Goal: Task Accomplishment & Management: Manage account settings

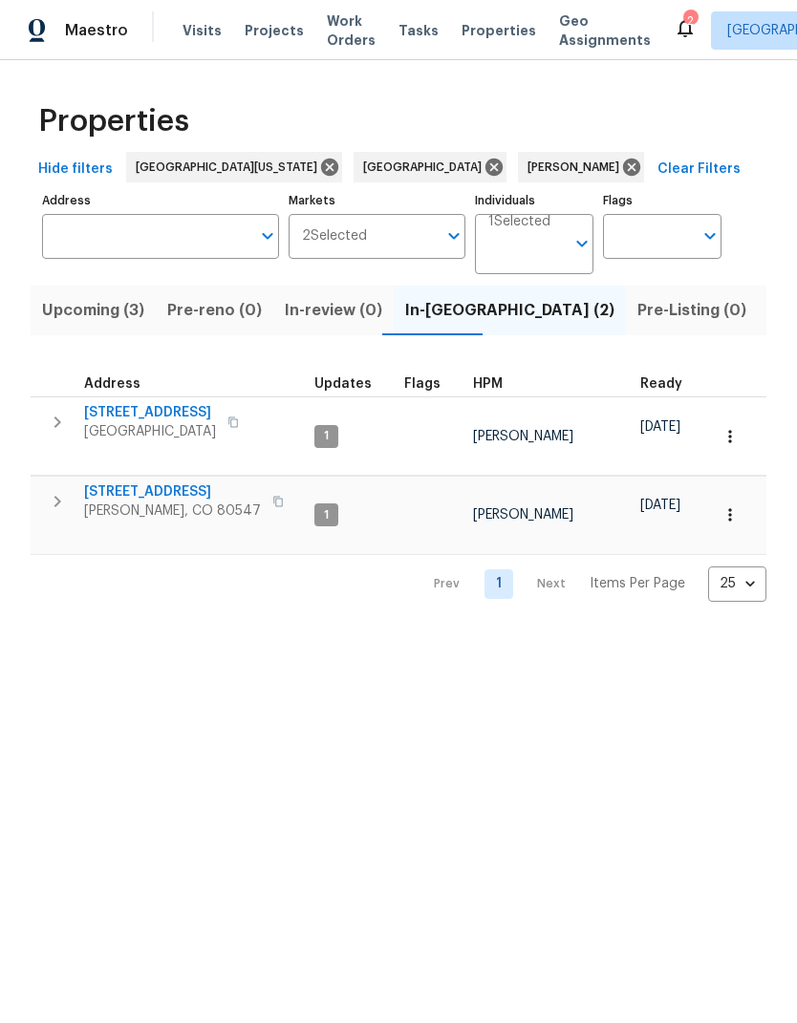
click at [769, 320] on span "Listed (18)" at bounding box center [808, 310] width 79 height 27
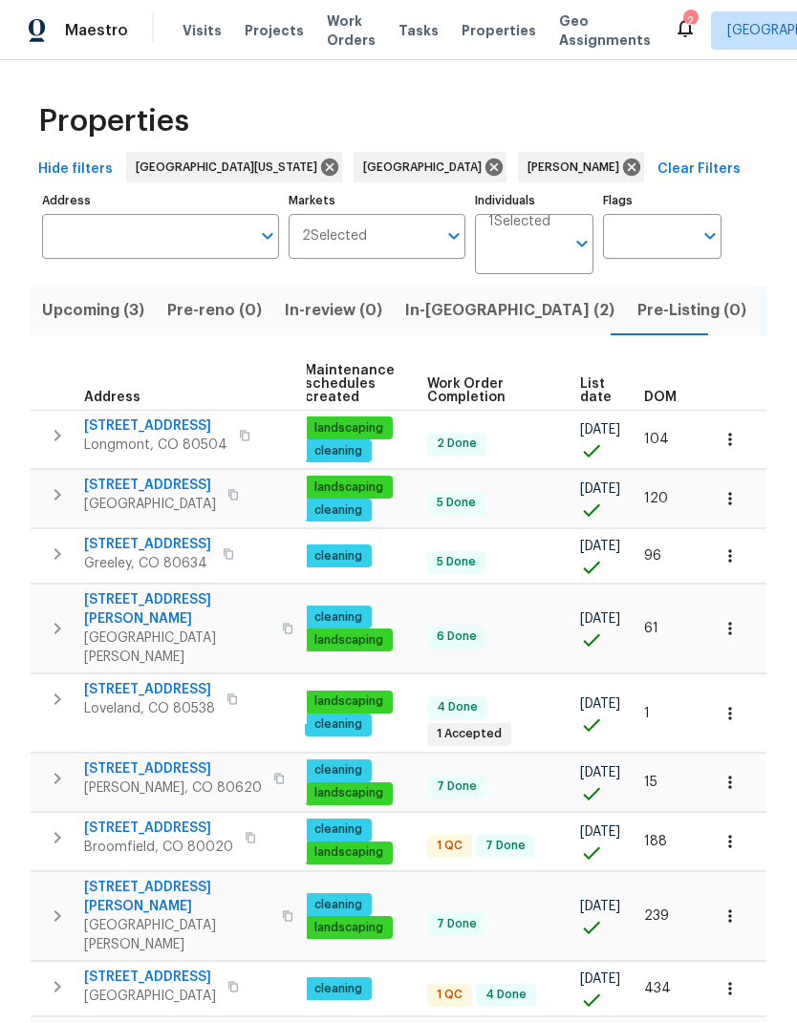
scroll to position [0, 246]
click at [580, 404] on span "List date" at bounding box center [596, 390] width 32 height 27
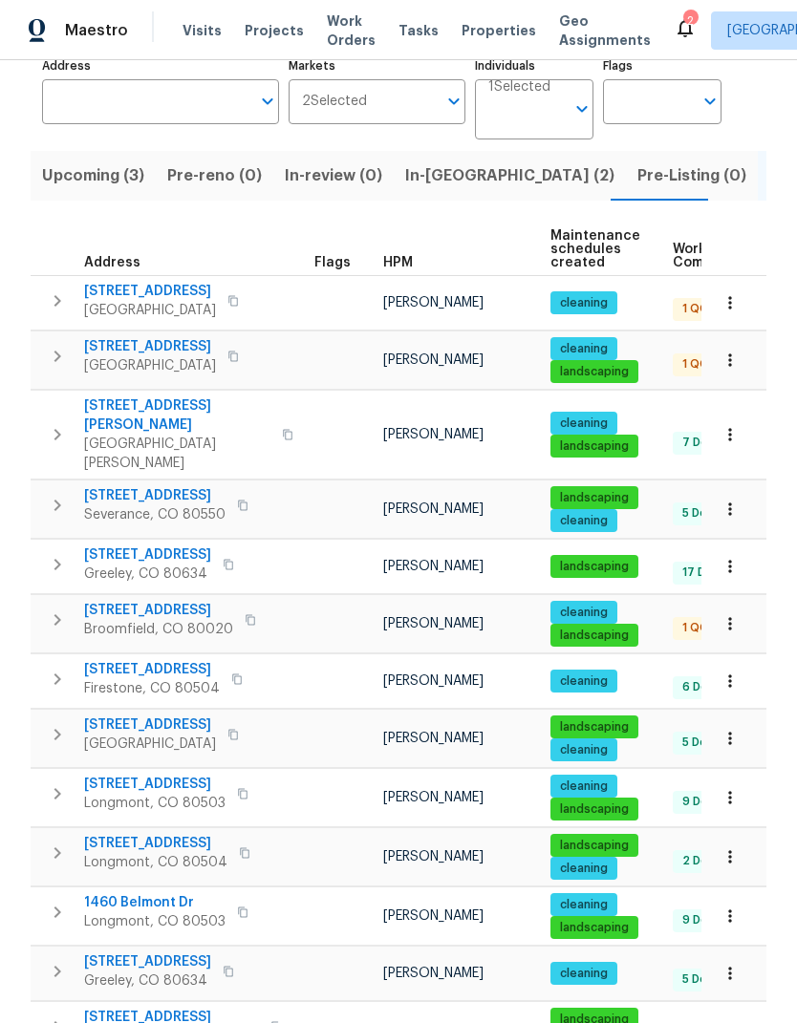
scroll to position [155, 0]
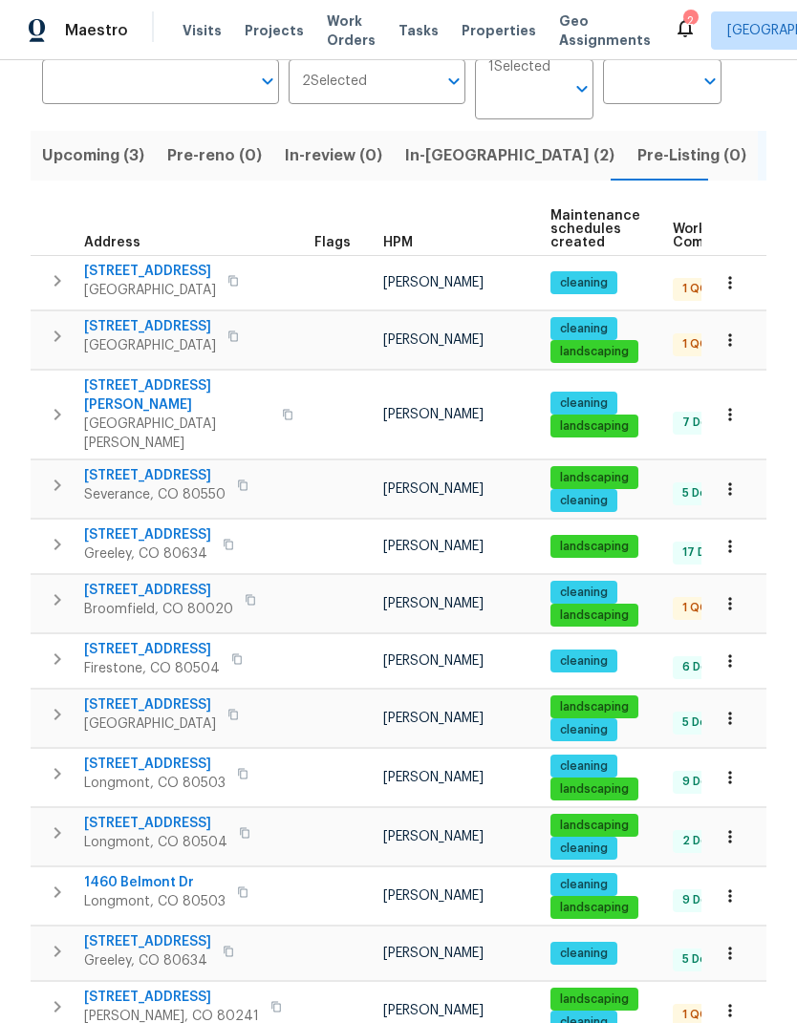
click at [86, 695] on span "12742 E 104th Dr" at bounding box center [150, 704] width 132 height 19
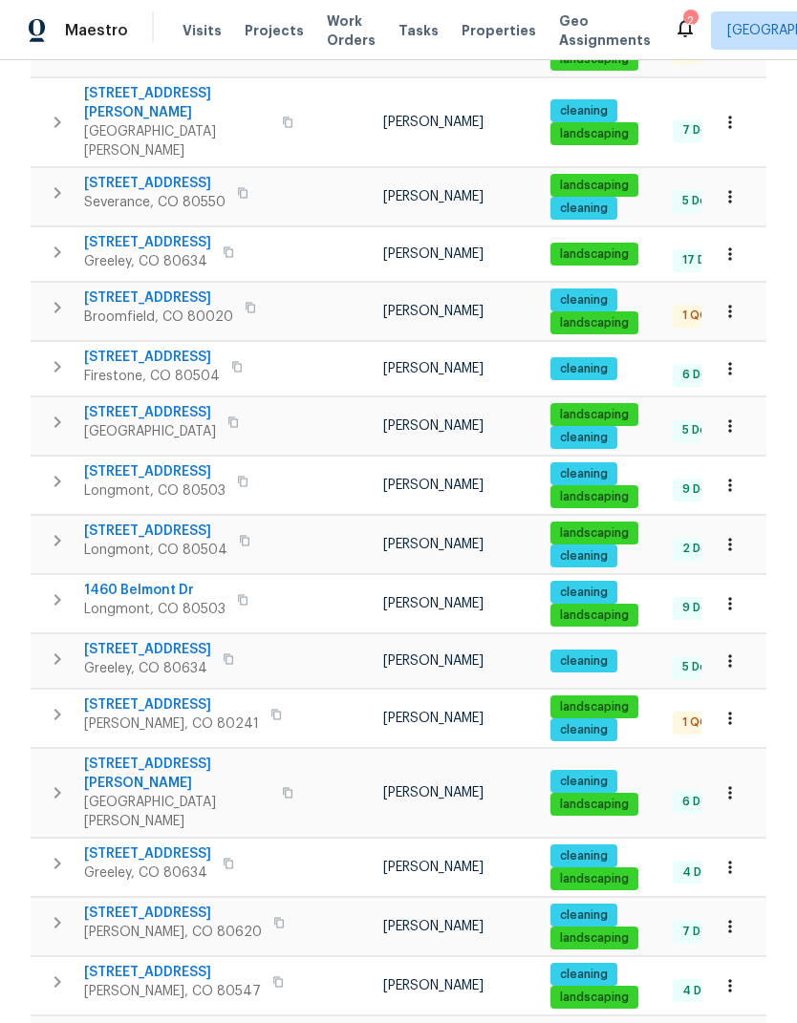
scroll to position [446, 0]
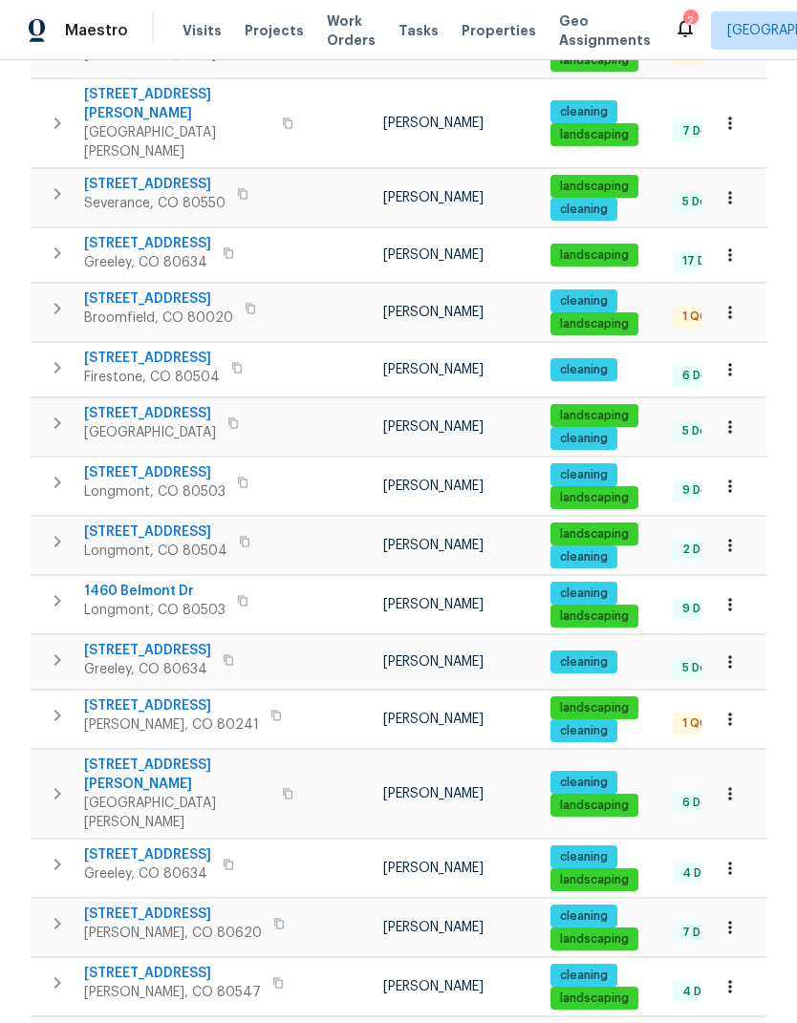
click at [97, 696] on span "12238 Monroe Dr" at bounding box center [171, 705] width 175 height 19
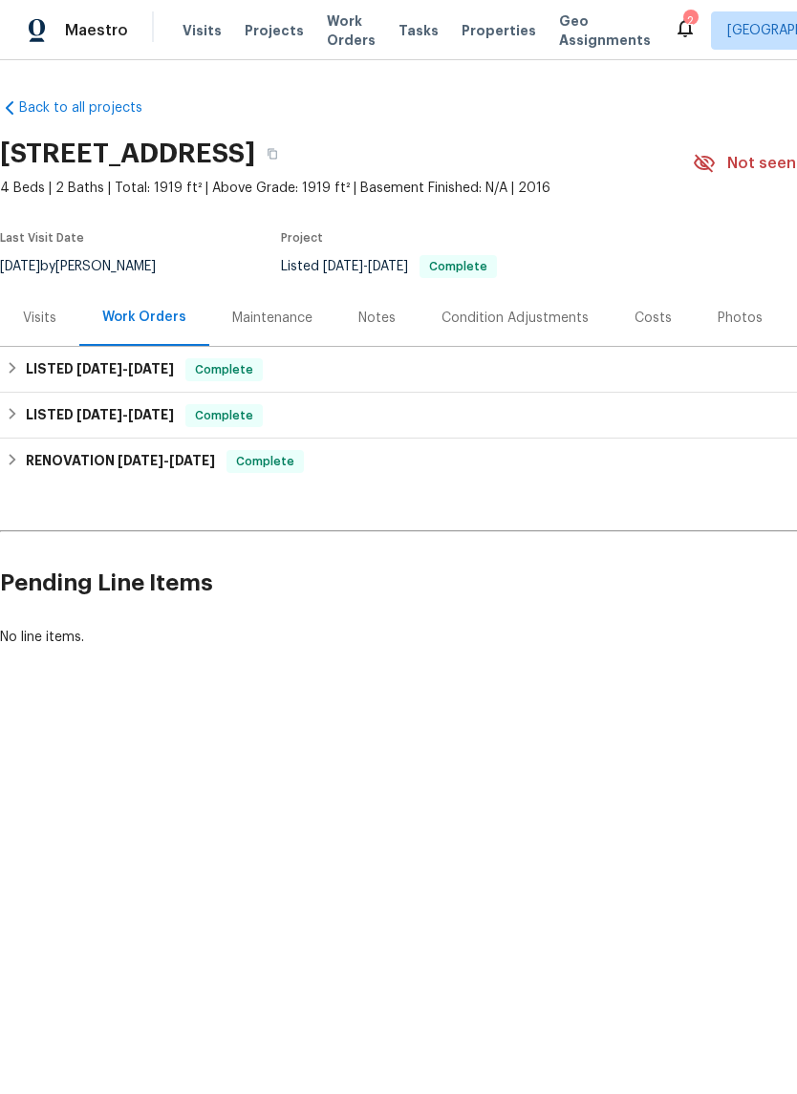
click at [42, 321] on div "Visits" at bounding box center [39, 318] width 33 height 19
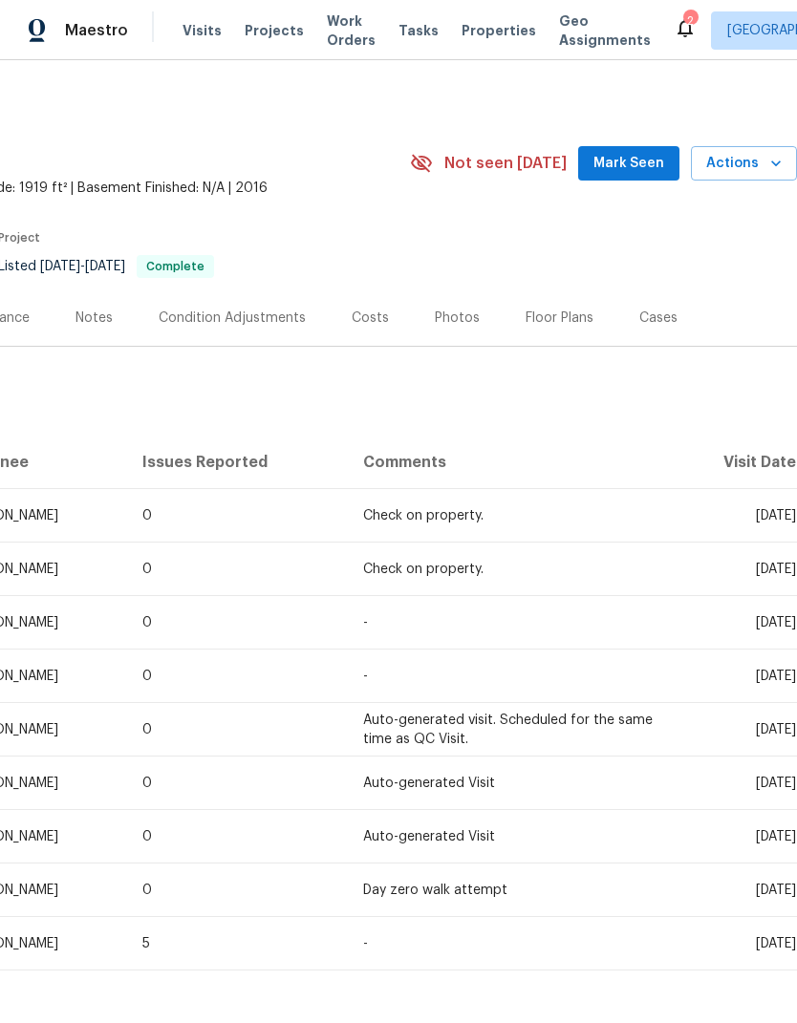
scroll to position [0, 283]
click at [758, 167] on span "Actions" at bounding box center [743, 164] width 75 height 24
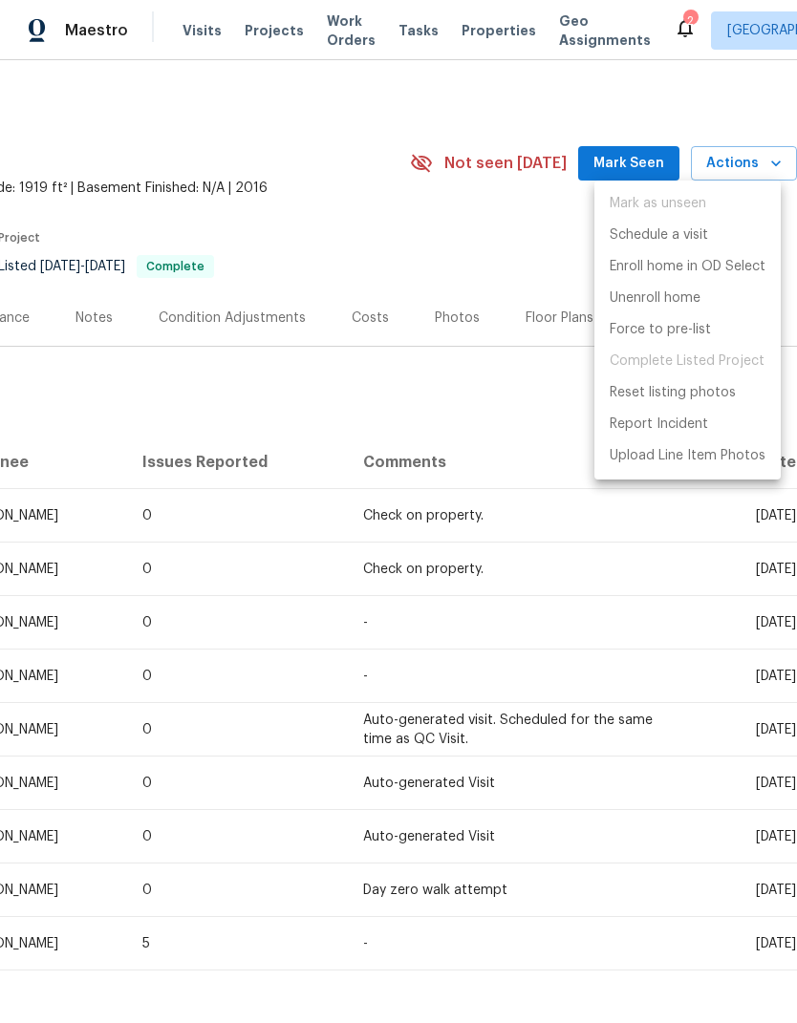
click at [523, 267] on div at bounding box center [398, 511] width 797 height 1023
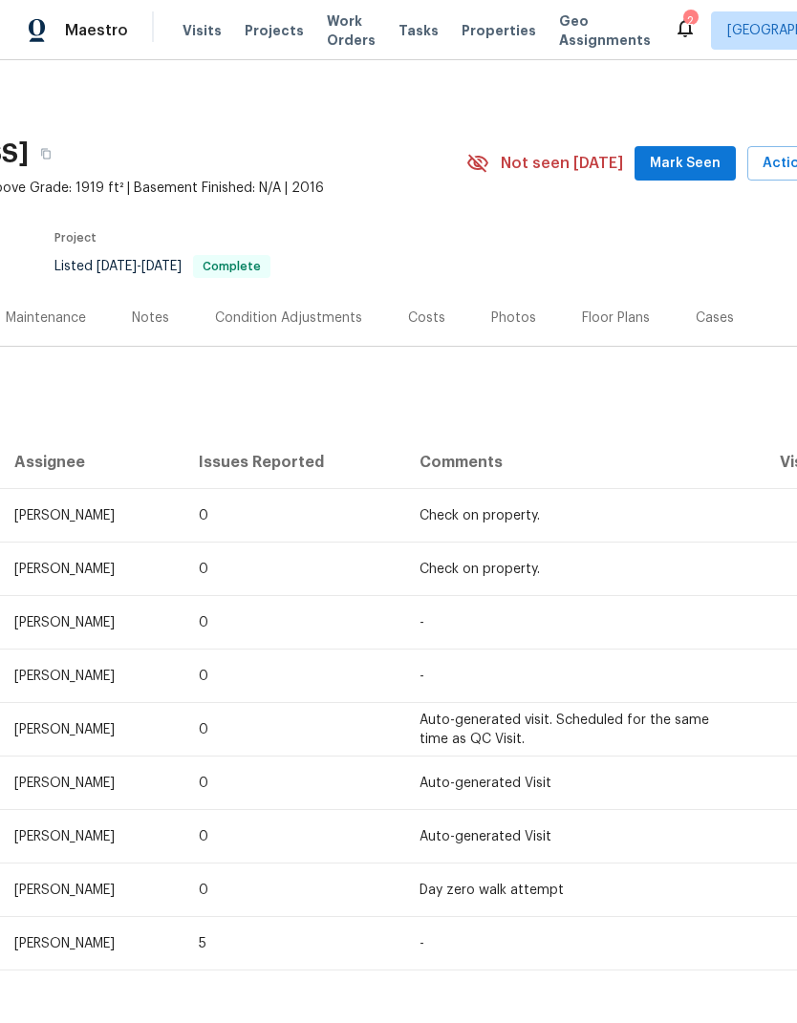
scroll to position [0, 226]
click at [782, 159] on span "Actions" at bounding box center [799, 164] width 75 height 24
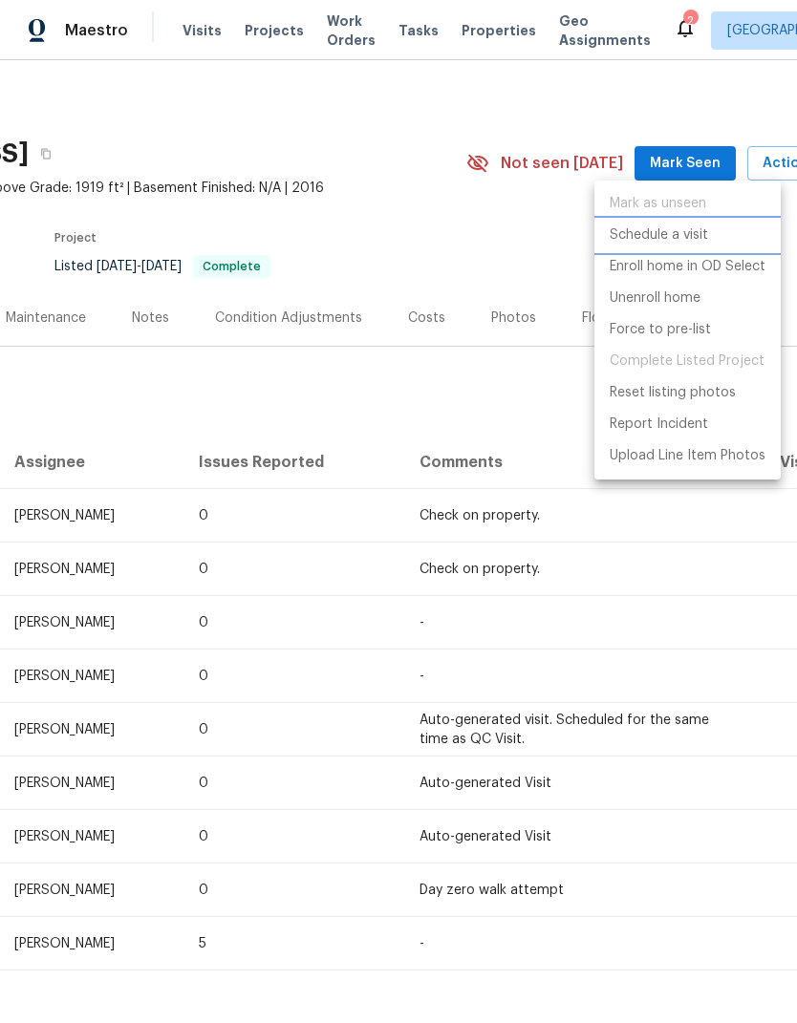
click at [729, 235] on li "Schedule a visit" at bounding box center [687, 236] width 186 height 32
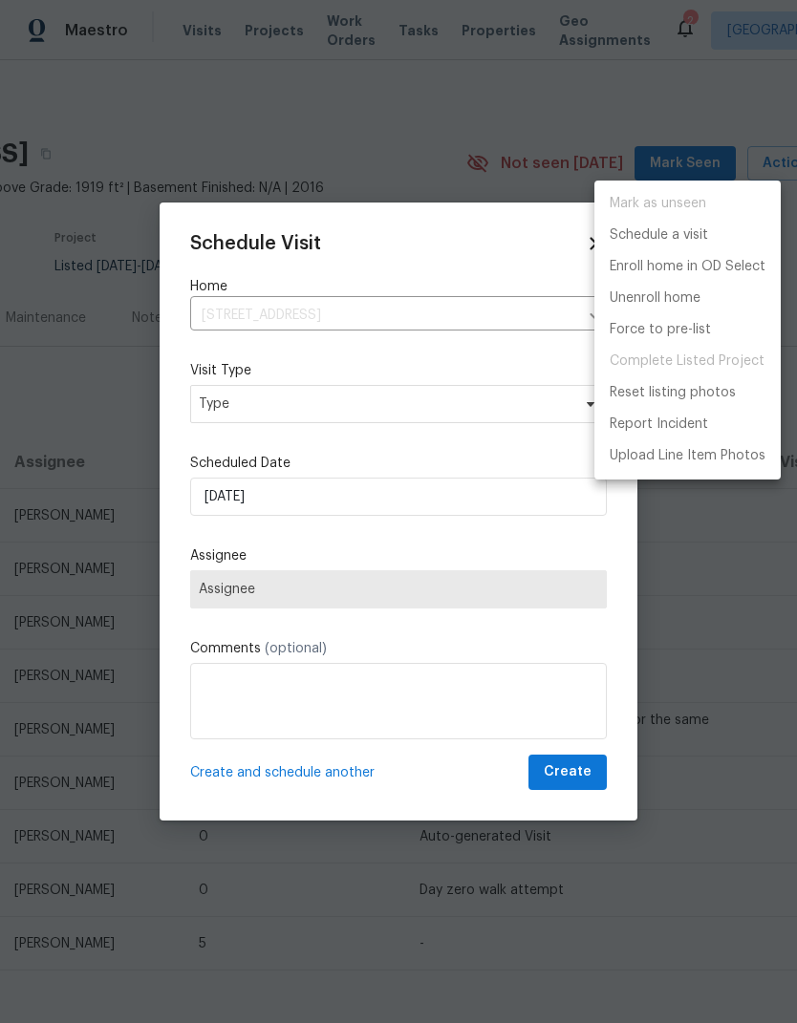
click at [220, 404] on div at bounding box center [398, 511] width 797 height 1023
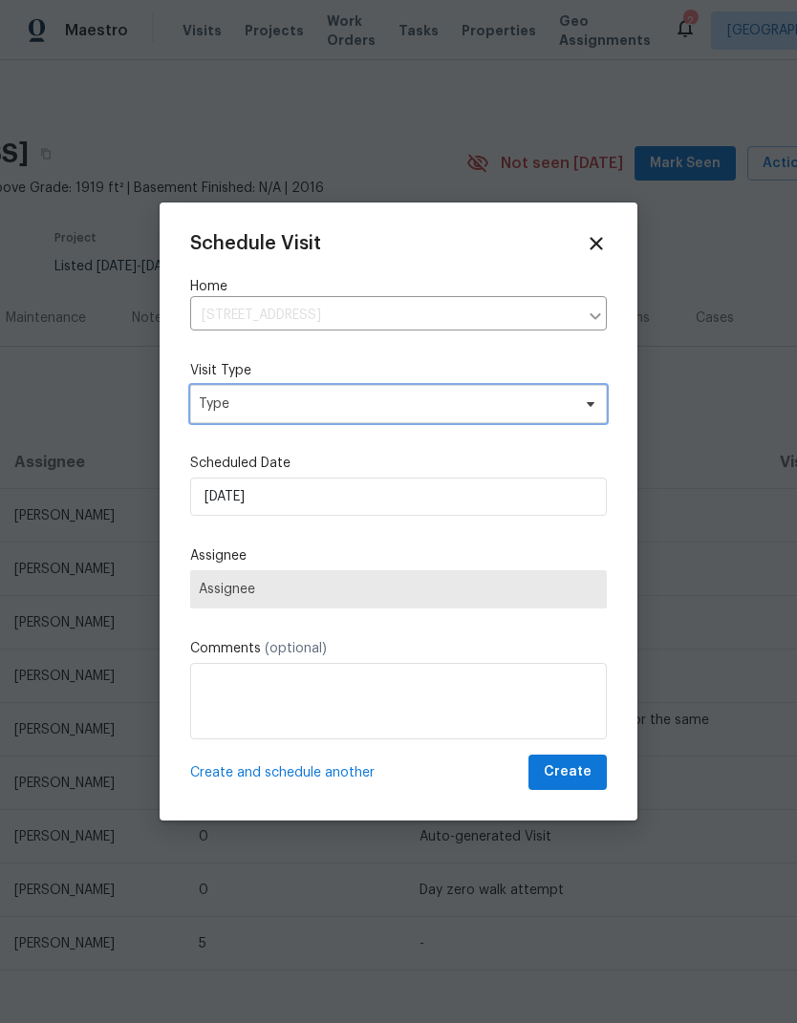
click at [231, 405] on span "Type" at bounding box center [385, 404] width 372 height 19
click at [232, 413] on span "Type" at bounding box center [385, 404] width 372 height 19
click at [228, 408] on span "Type" at bounding box center [385, 404] width 372 height 19
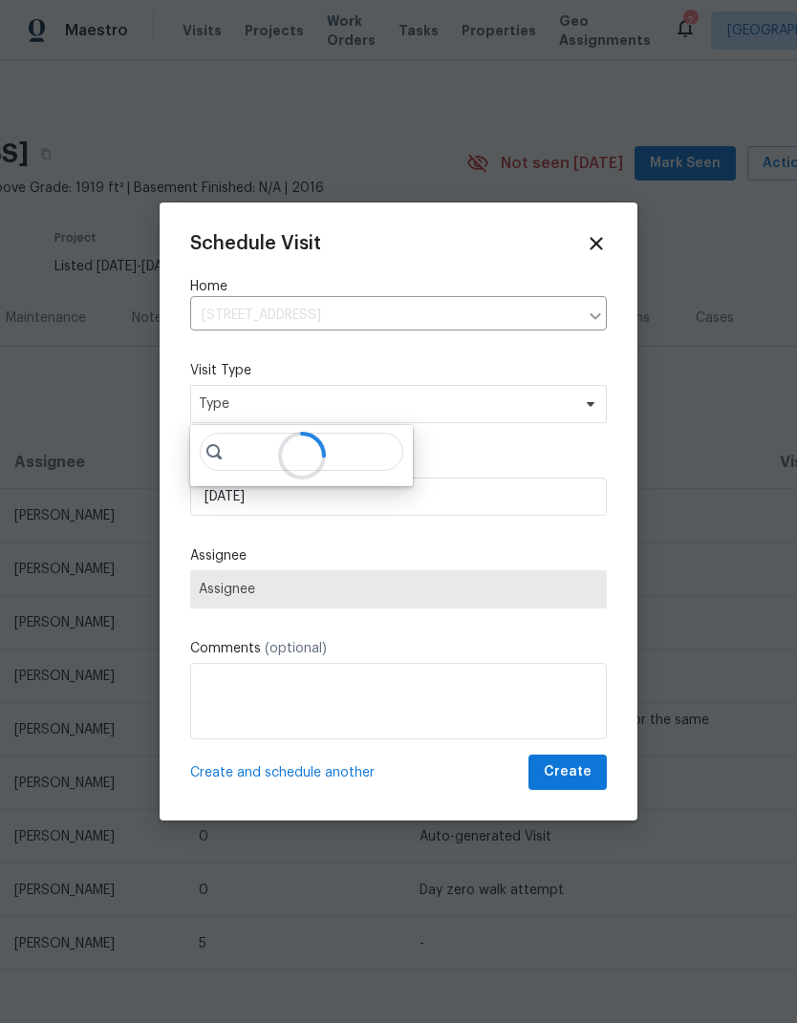
click at [721, 670] on div at bounding box center [398, 511] width 797 height 1023
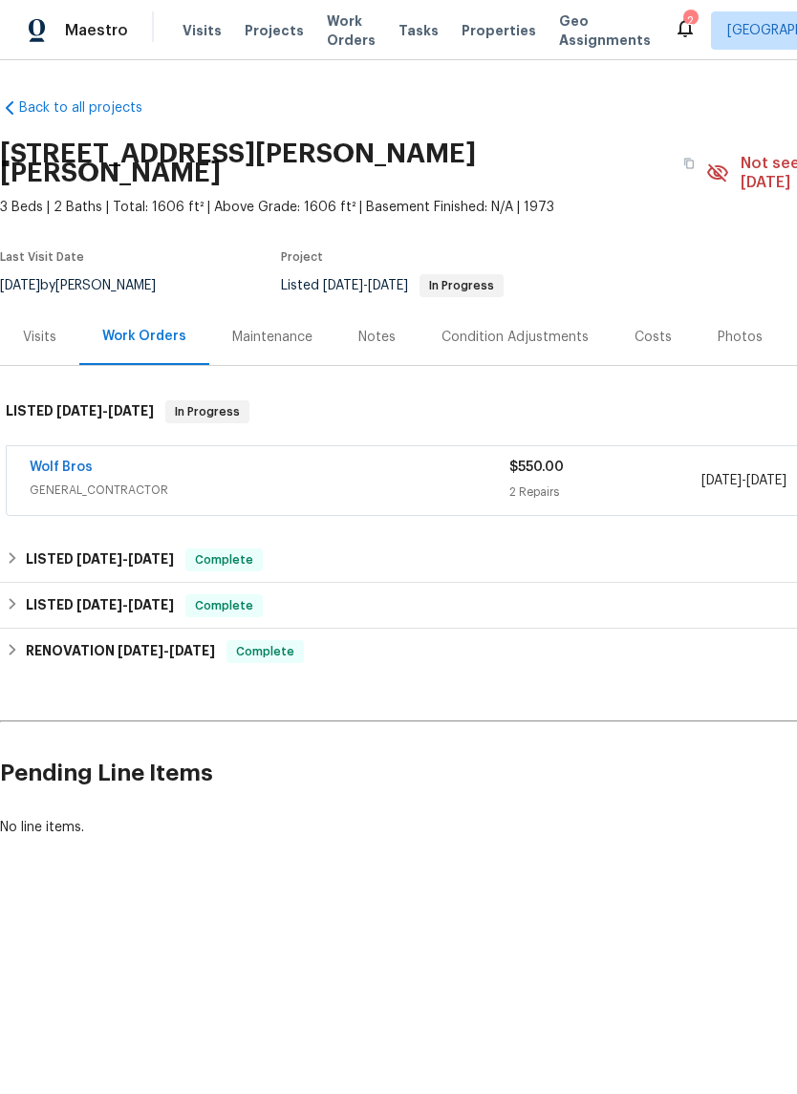
click at [32, 328] on div "Visits" at bounding box center [39, 337] width 33 height 19
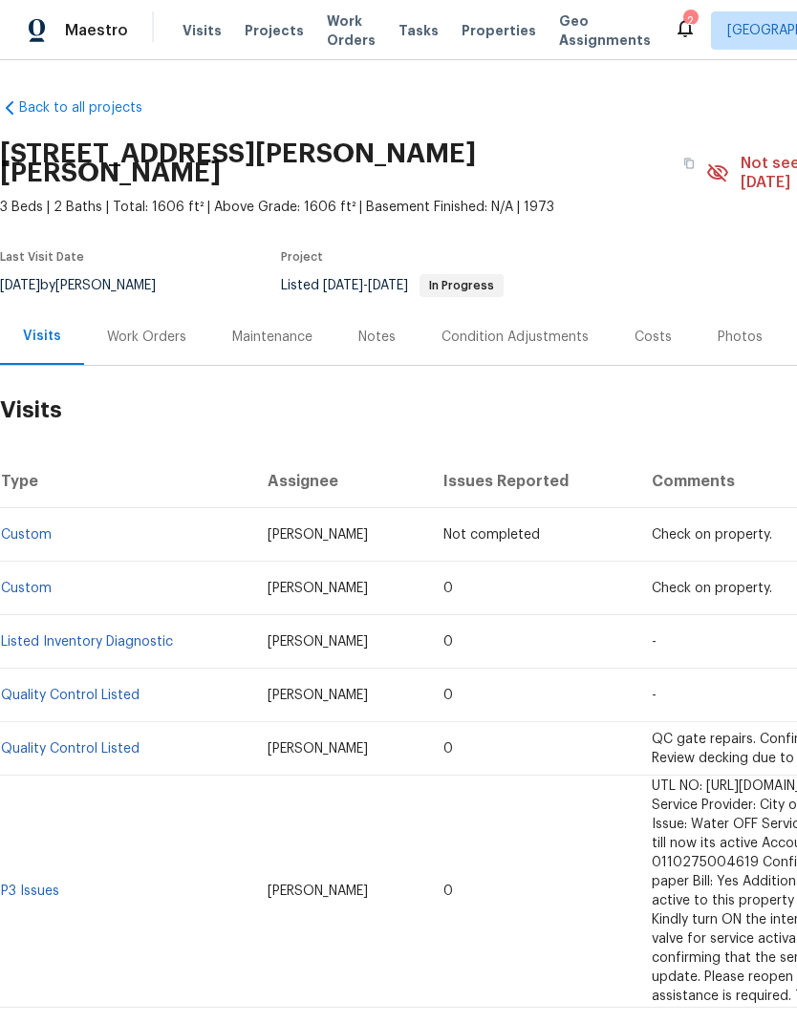
click at [157, 309] on div "Work Orders" at bounding box center [146, 337] width 125 height 56
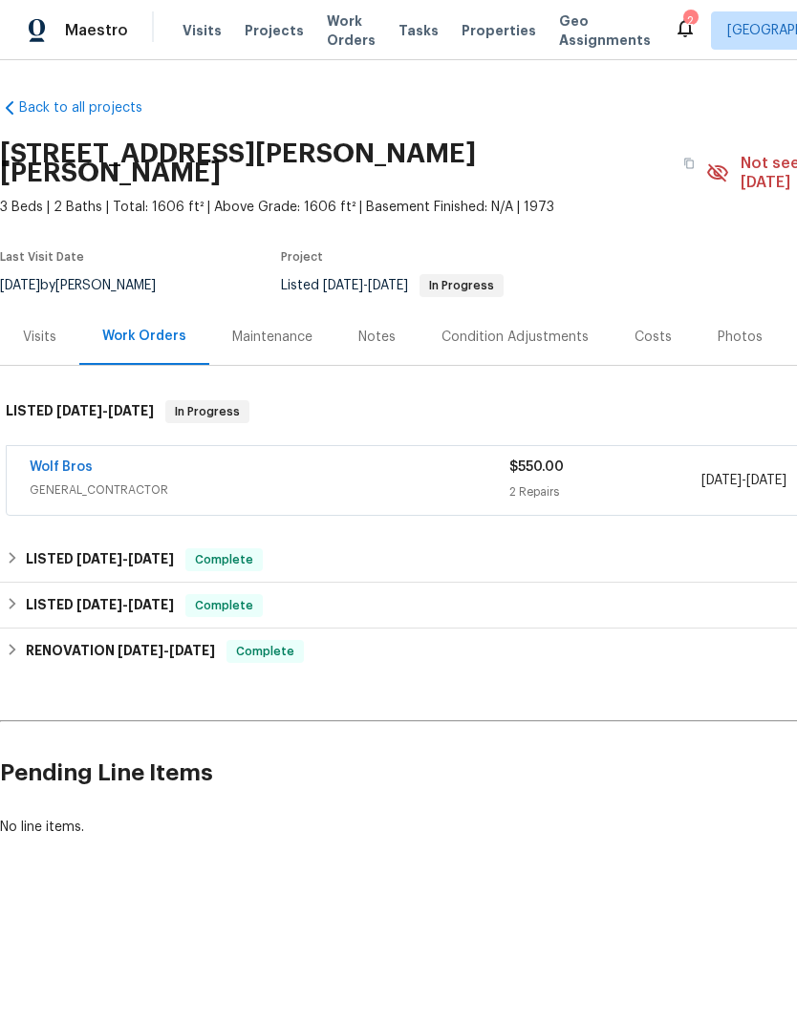
click at [544, 460] on span "$550.00" at bounding box center [536, 466] width 54 height 13
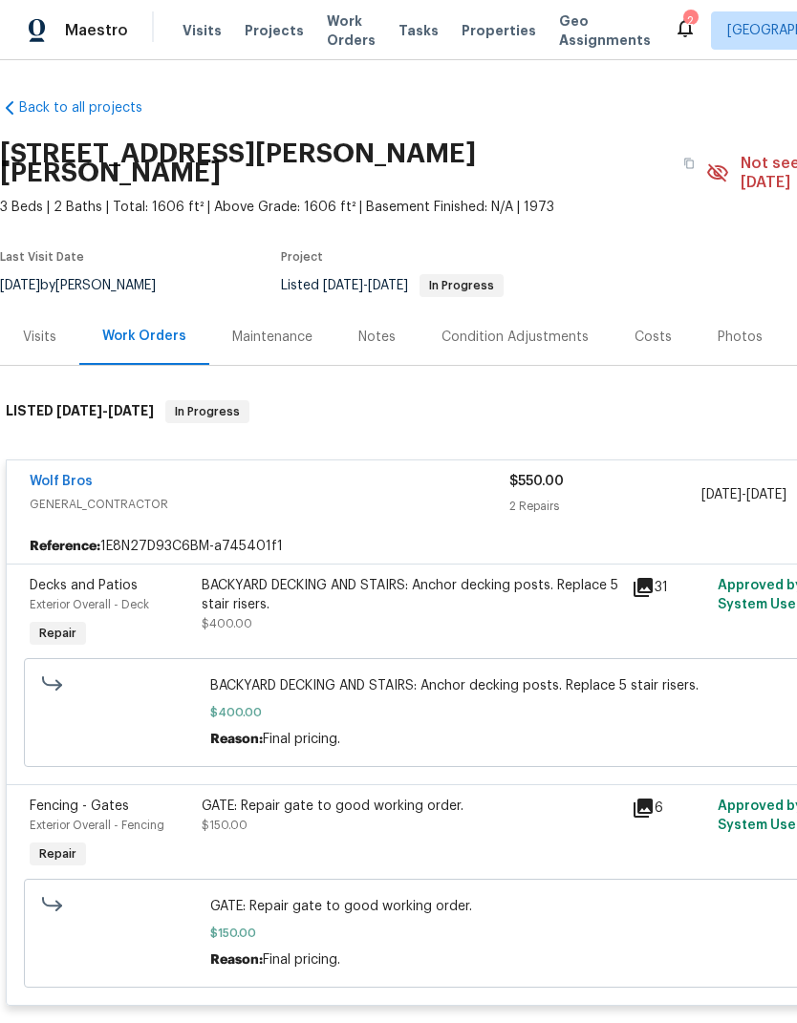
click at [229, 576] on div "BACKYARD DECKING AND STAIRS: Anchor decking posts. Replace 5 stair risers." at bounding box center [411, 595] width 418 height 38
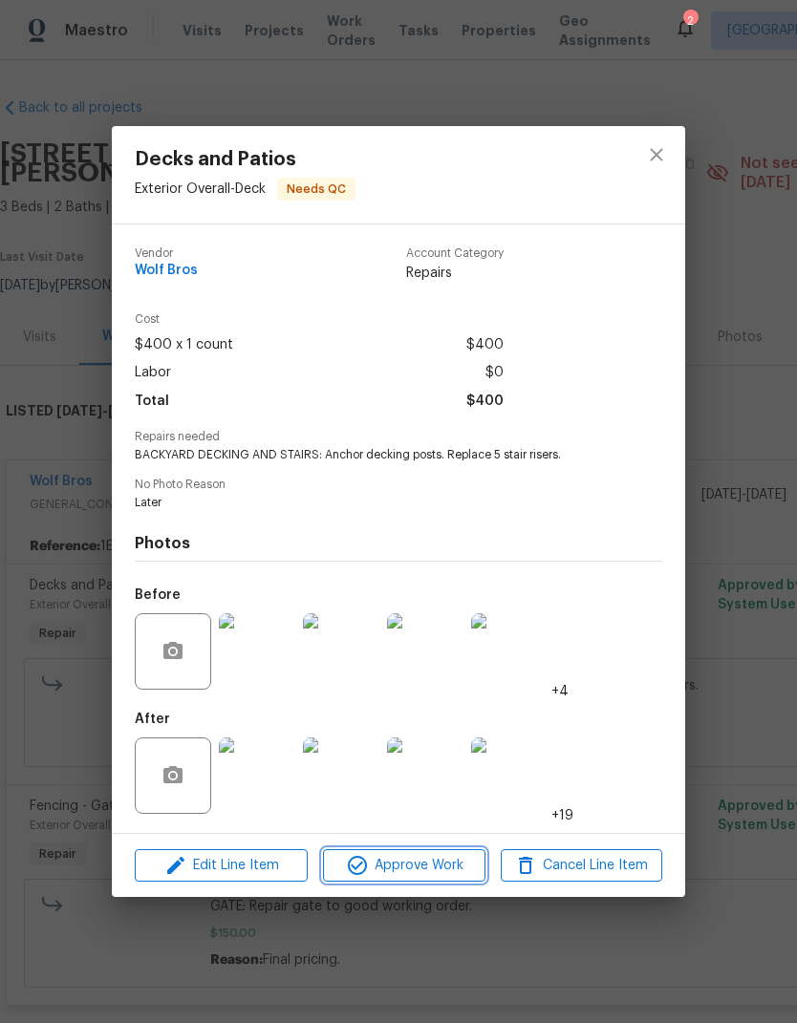
click at [455, 868] on span "Approve Work" at bounding box center [404, 866] width 150 height 24
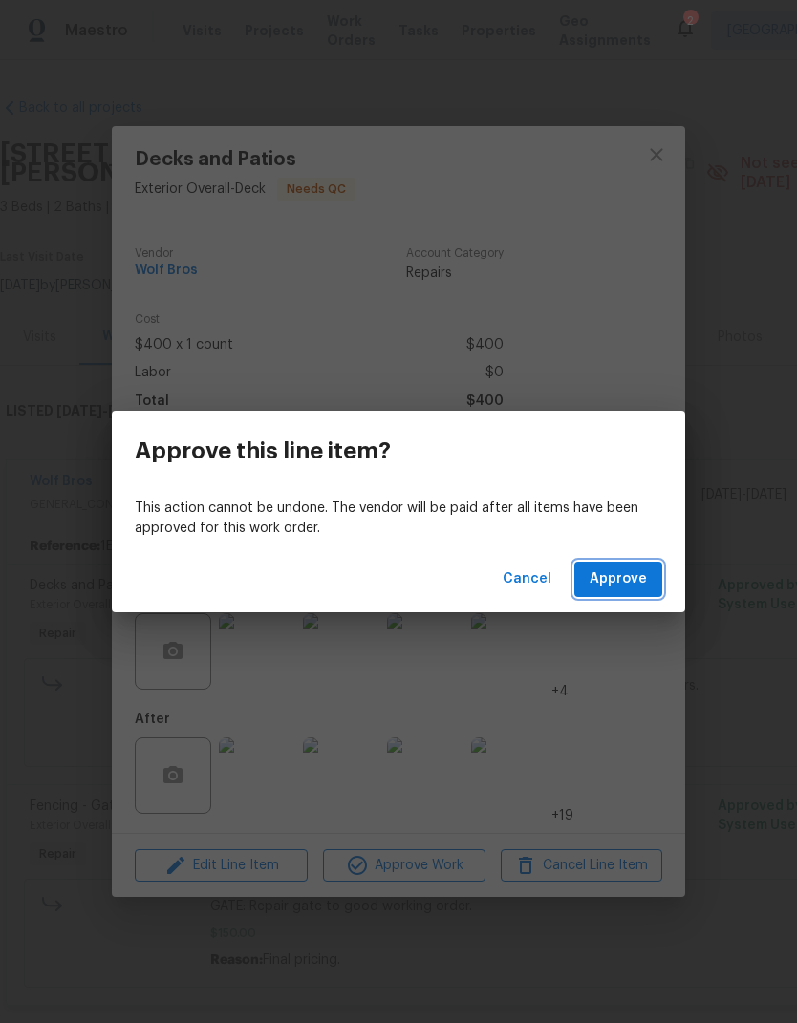
click at [654, 570] on button "Approve" at bounding box center [618, 579] width 88 height 35
click at [643, 587] on span "Loading..." at bounding box center [614, 579] width 66 height 24
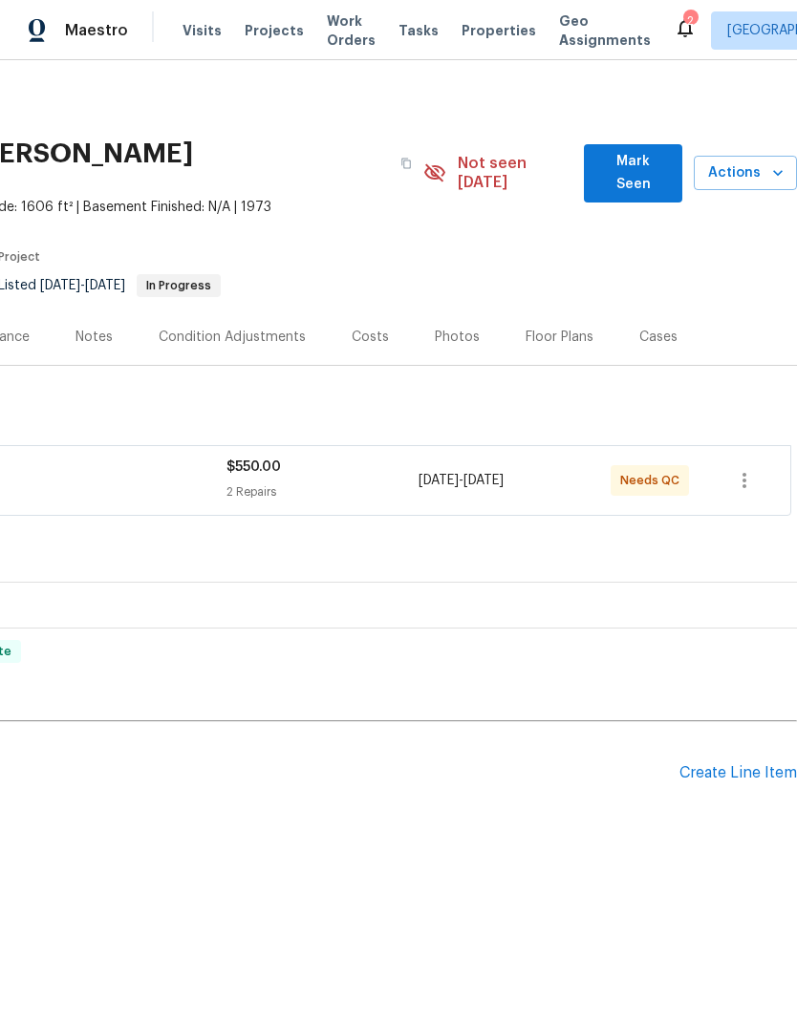
click at [263, 459] on div "$550.00 2 Repairs" at bounding box center [322, 481] width 192 height 46
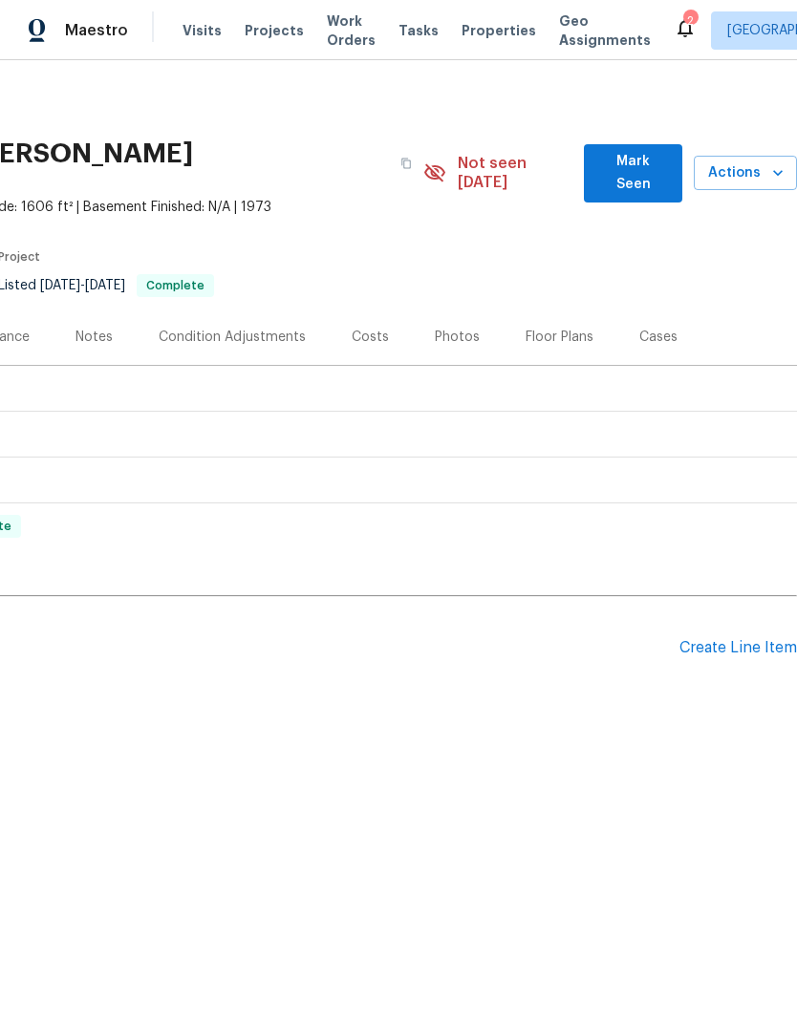
scroll to position [0, 283]
click at [718, 639] on div "Create Line Item" at bounding box center [737, 648] width 117 height 18
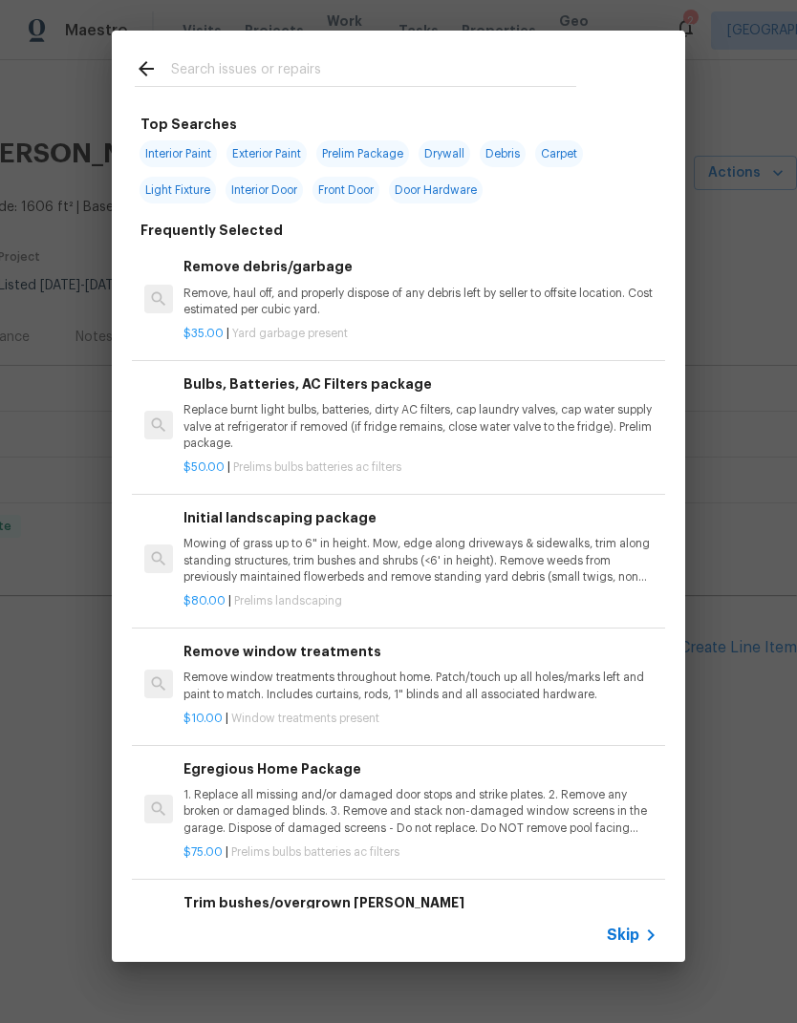
click at [192, 83] on input "text" at bounding box center [373, 71] width 405 height 29
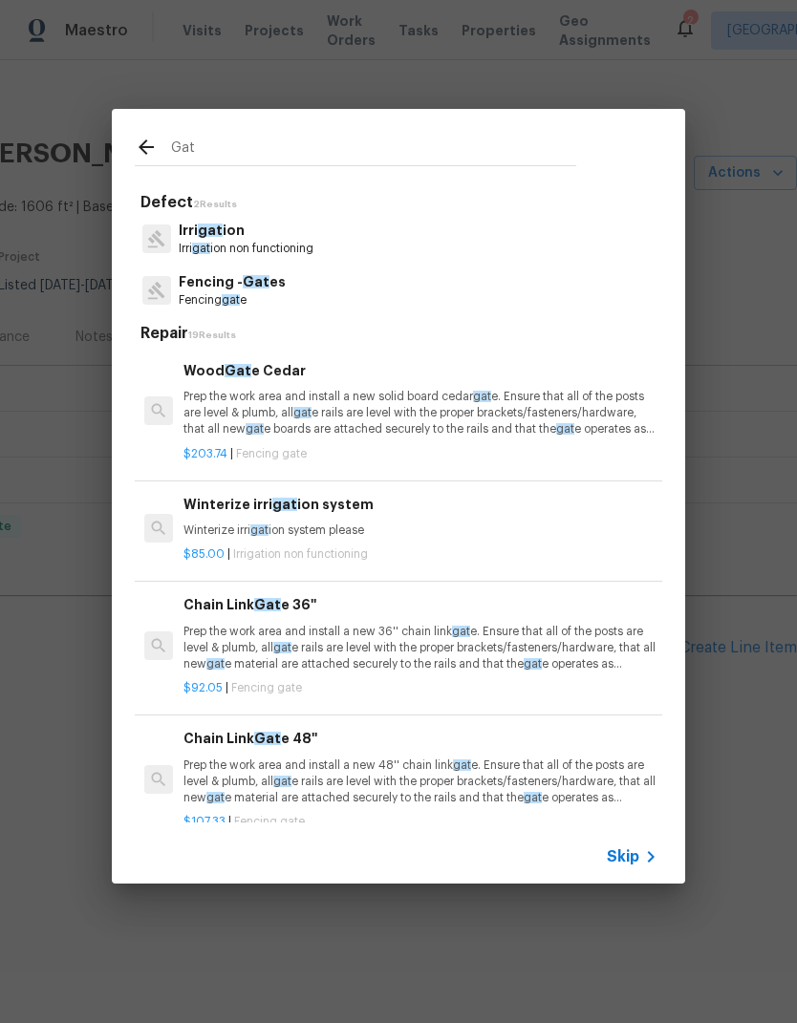
type input "Gat"
click at [460, 300] on div "Fencing - Gat es Fencing gat e" at bounding box center [398, 291] width 527 height 52
click at [344, 285] on div "Fencing - Gat es Fencing gat e" at bounding box center [398, 291] width 527 height 52
click at [181, 292] on p "Fencing gat e" at bounding box center [232, 300] width 107 height 16
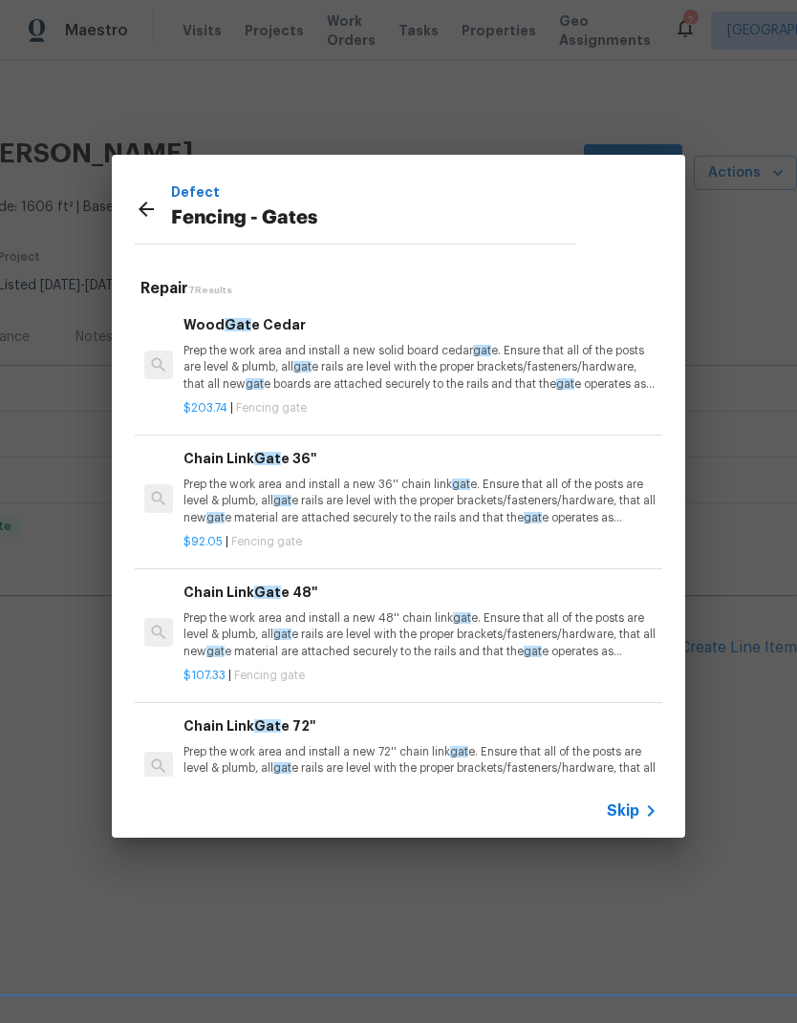
click at [636, 806] on span "Skip" at bounding box center [623, 810] width 32 height 19
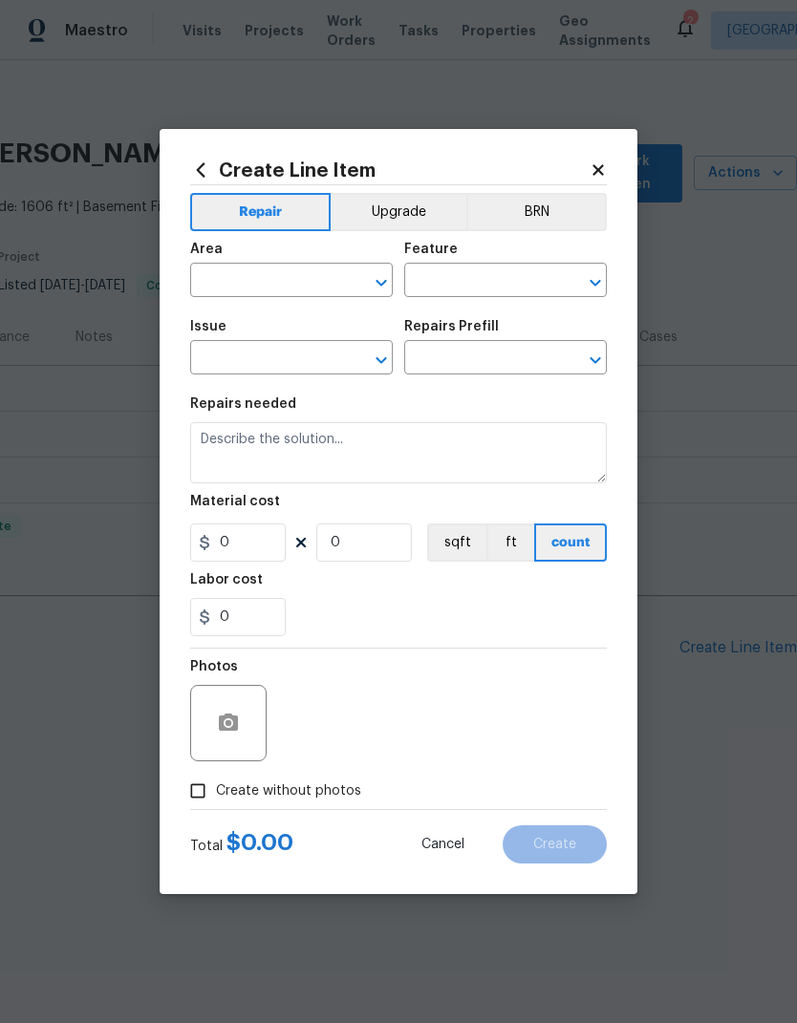
click at [246, 284] on input "text" at bounding box center [264, 282] width 149 height 30
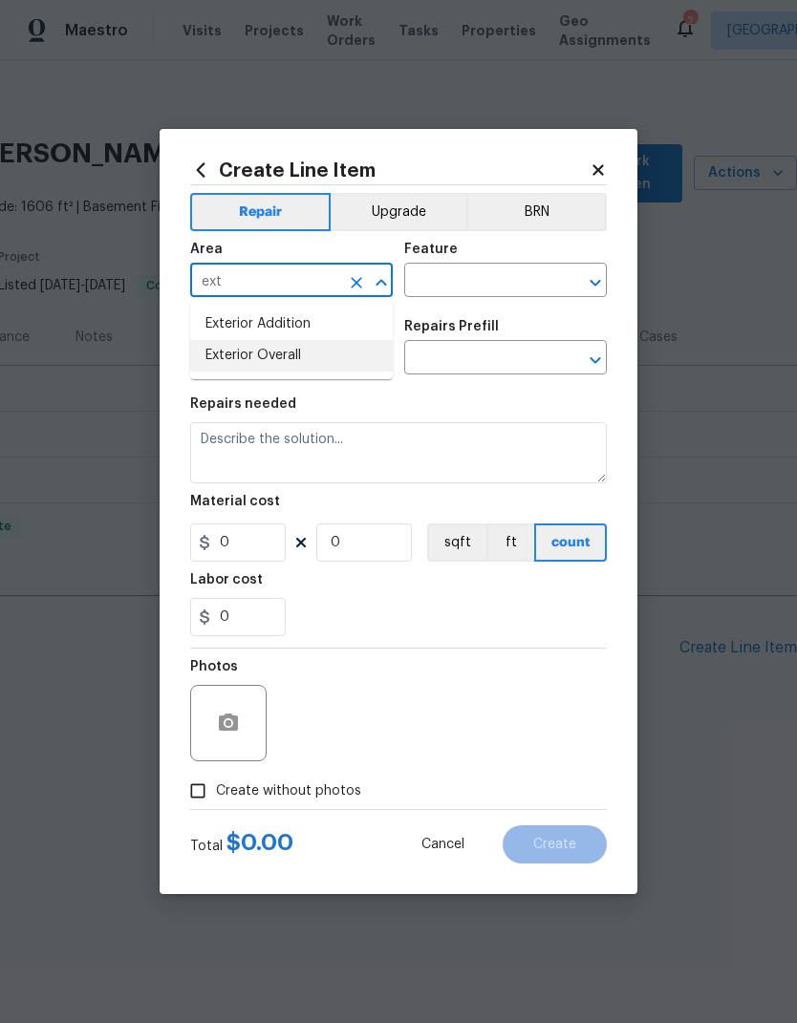
click at [207, 369] on li "Exterior Overall" at bounding box center [291, 356] width 203 height 32
type input "Exterior Overall"
click at [214, 374] on input "text" at bounding box center [264, 360] width 149 height 30
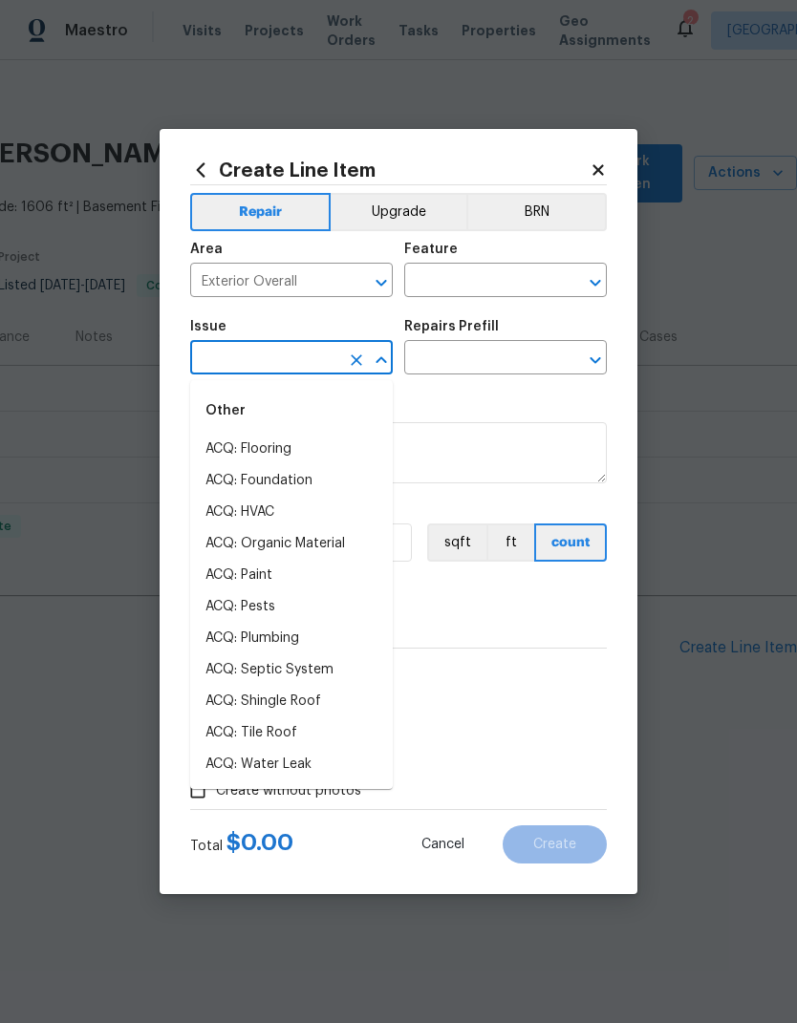
click at [530, 281] on input "text" at bounding box center [478, 282] width 149 height 30
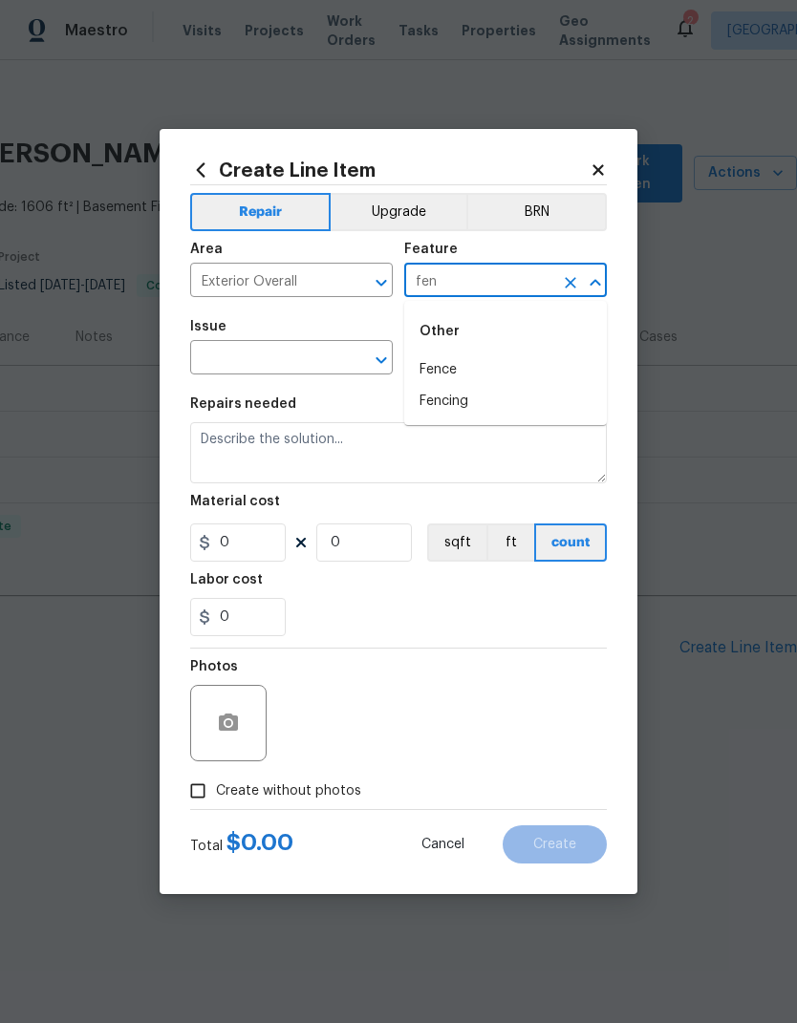
click at [550, 404] on li "Fencing" at bounding box center [505, 402] width 203 height 32
type input "Fencing"
click at [325, 369] on input "text" at bounding box center [264, 360] width 149 height 30
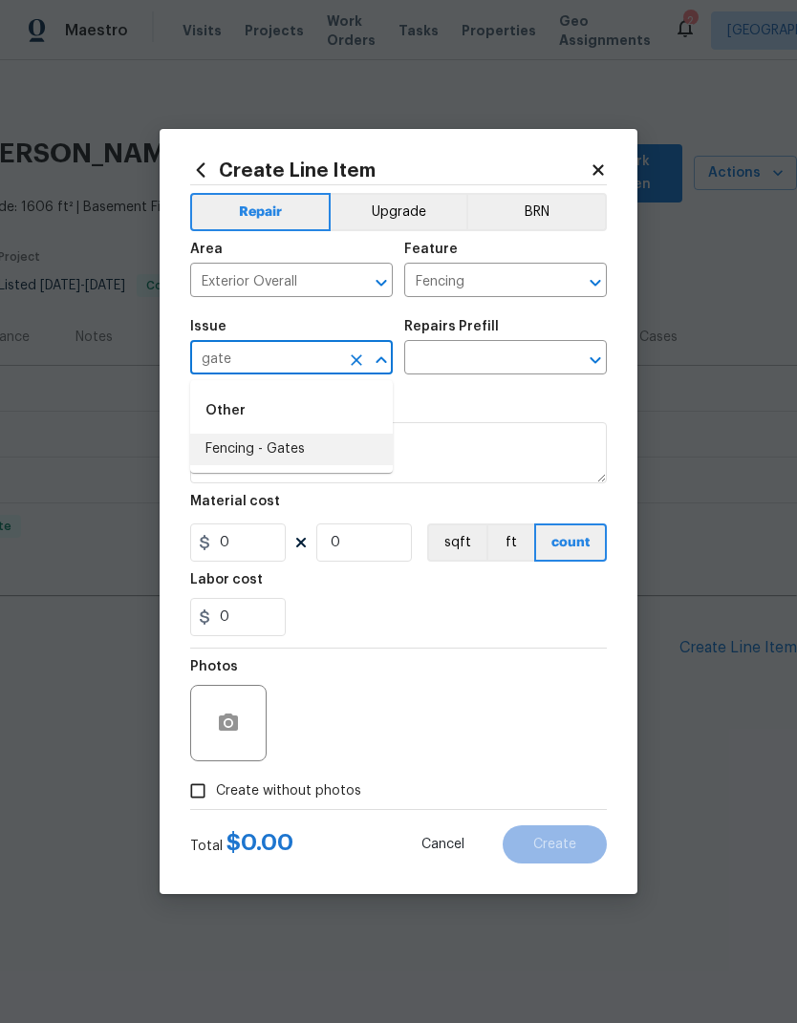
click at [231, 446] on li "Fencing - Gates" at bounding box center [291, 450] width 203 height 32
type input "Fencing - Gates"
click at [534, 351] on input "text" at bounding box center [478, 360] width 149 height 30
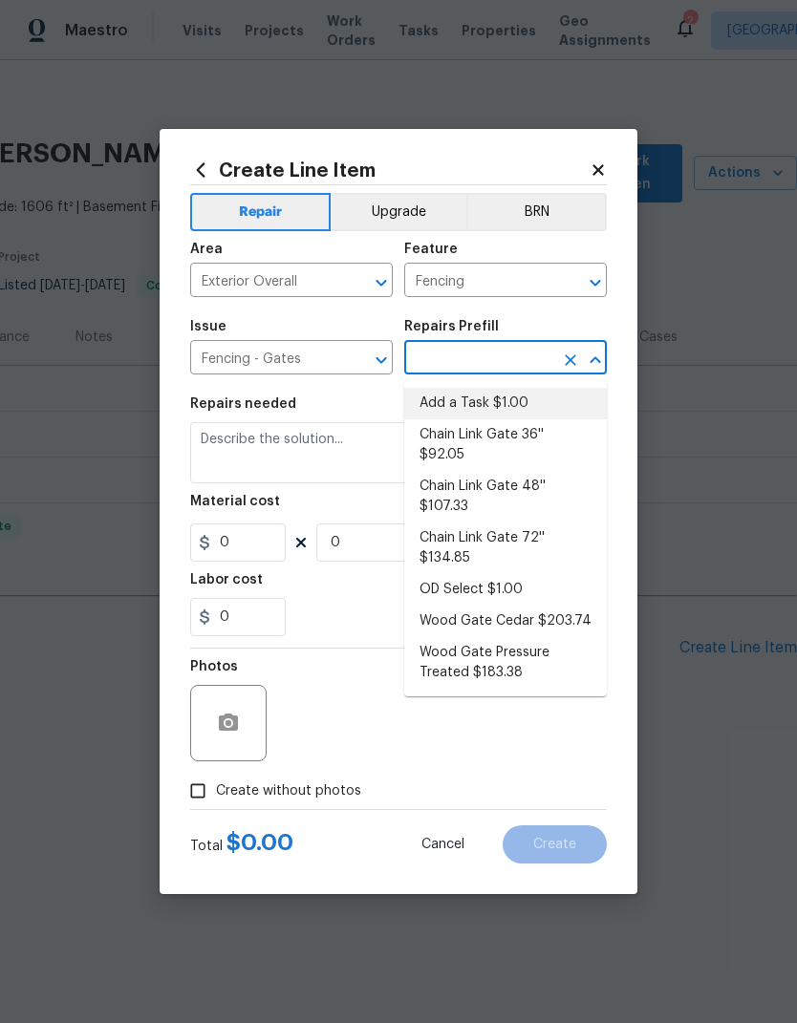
click at [556, 393] on li "Add a Task $1.00" at bounding box center [505, 404] width 203 height 32
type input "Add a Task $1.00"
type textarea "HPM to detail"
type input "1"
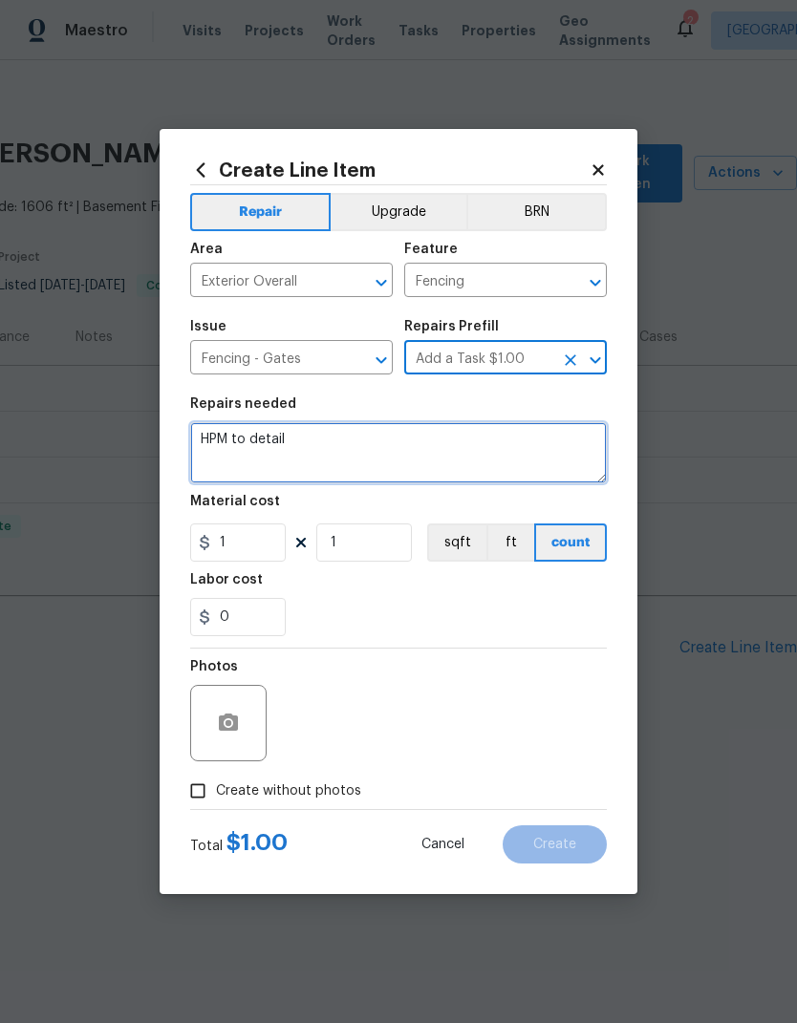
click at [540, 441] on textarea "HPM to detail" at bounding box center [398, 452] width 416 height 61
click at [540, 440] on textarea "HPM to detail" at bounding box center [398, 452] width 416 height 61
click at [542, 452] on textarea "HPM to detail" at bounding box center [398, 452] width 416 height 61
click at [521, 456] on textarea "HPM to detail" at bounding box center [398, 452] width 416 height 61
click at [521, 455] on textarea "HPM to detail" at bounding box center [398, 452] width 416 height 61
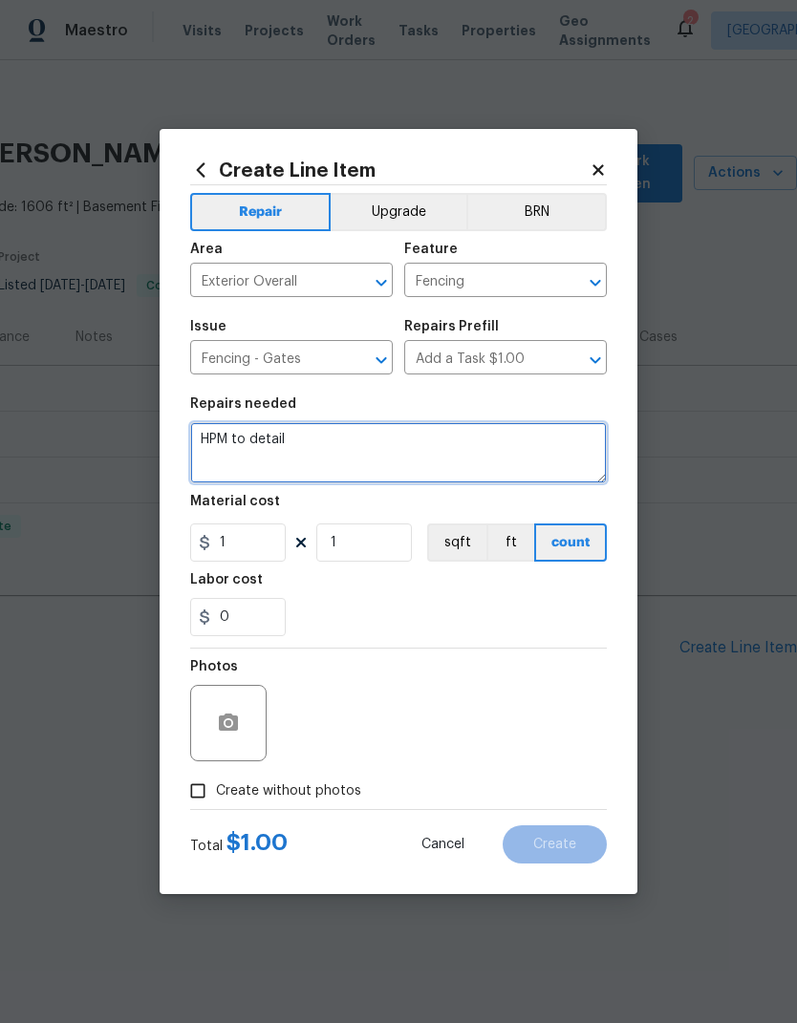
click at [510, 456] on textarea "HPM to detail" at bounding box center [398, 452] width 416 height 61
click at [509, 456] on textarea "HPM to detail" at bounding box center [398, 452] width 416 height 61
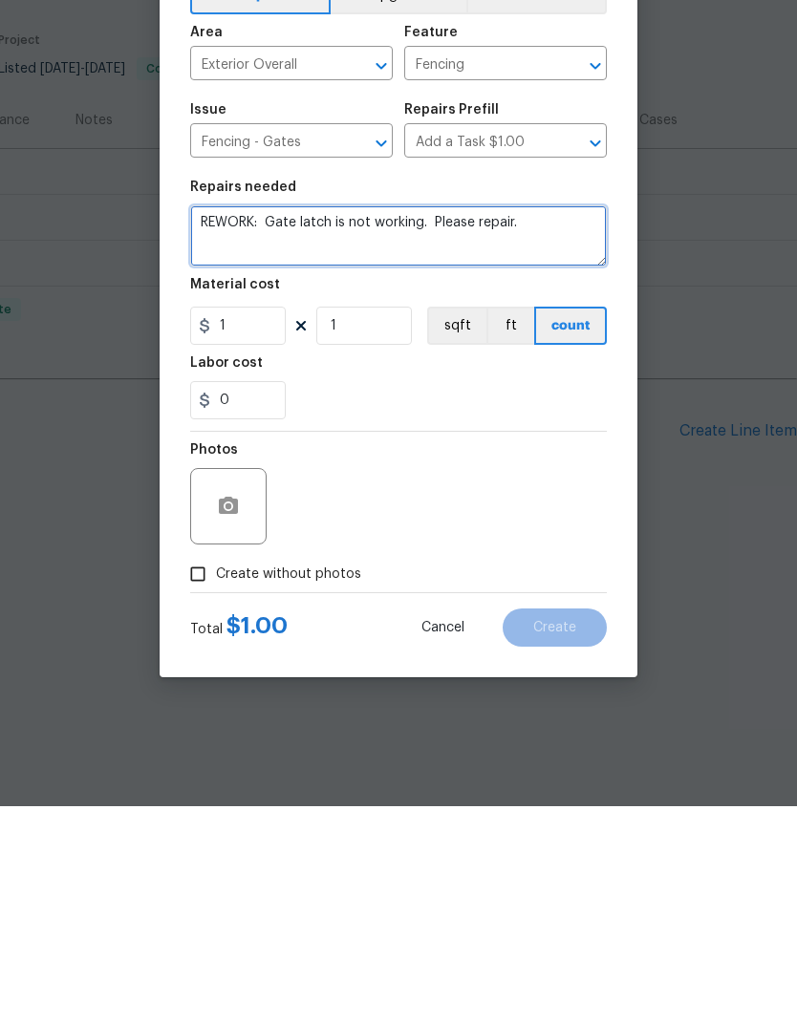
type textarea "REWORK: Gate latch is not working. Please repair."
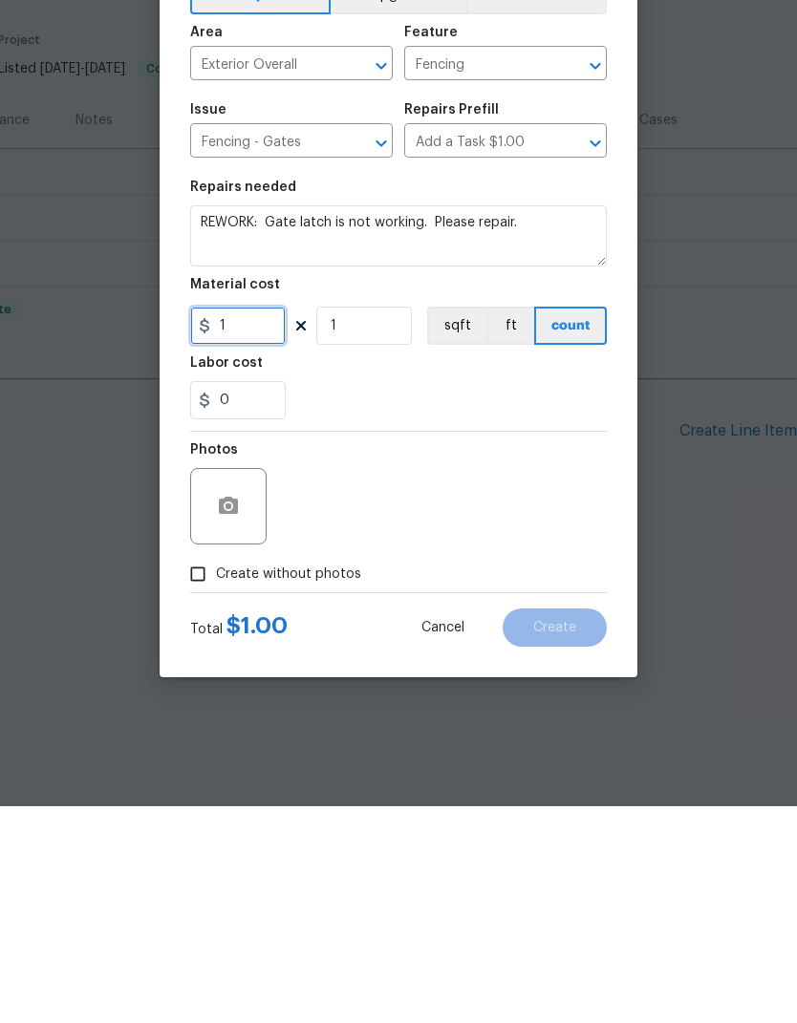
click at [214, 523] on input "1" at bounding box center [238, 542] width 96 height 38
type input "5"
click at [565, 649] on div "Photos" at bounding box center [398, 711] width 416 height 124
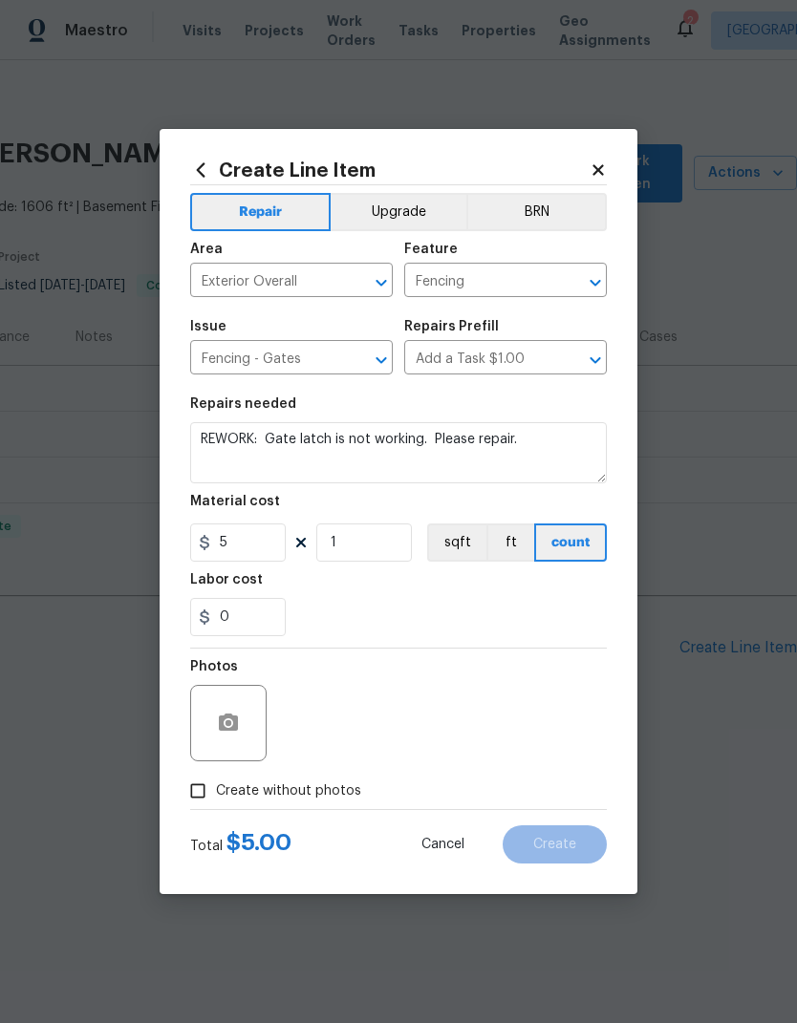
click at [193, 796] on input "Create without photos" at bounding box center [198, 791] width 36 height 36
checkbox input "true"
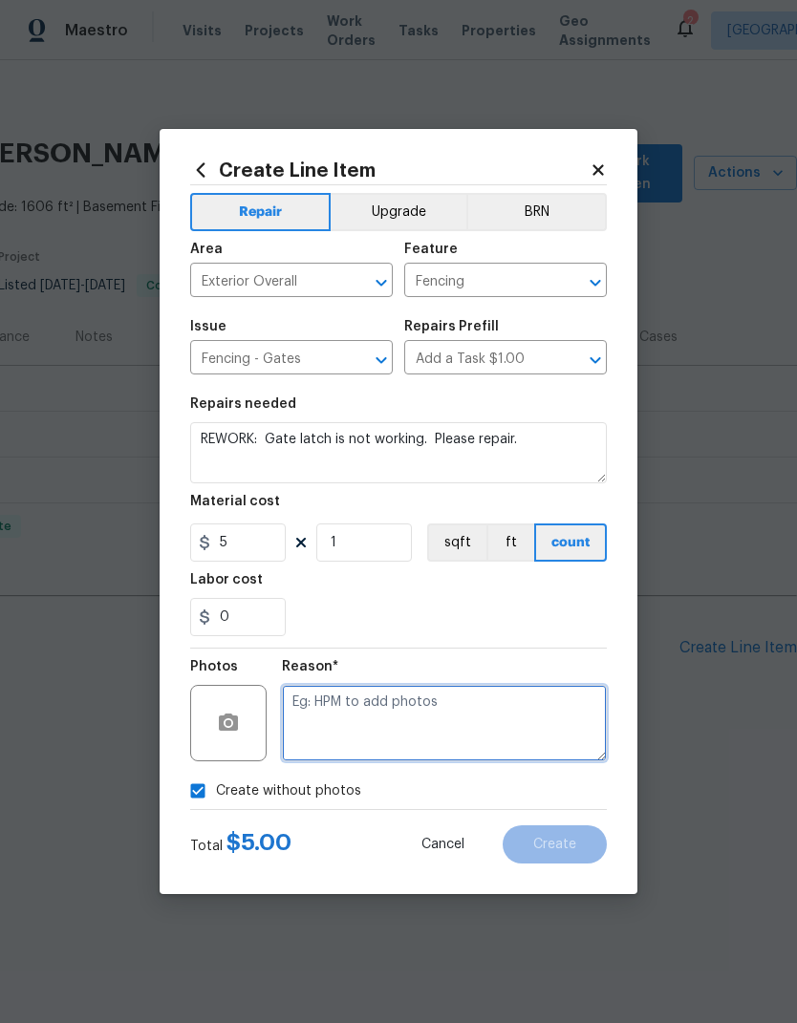
click at [555, 700] on textarea at bounding box center [444, 723] width 325 height 76
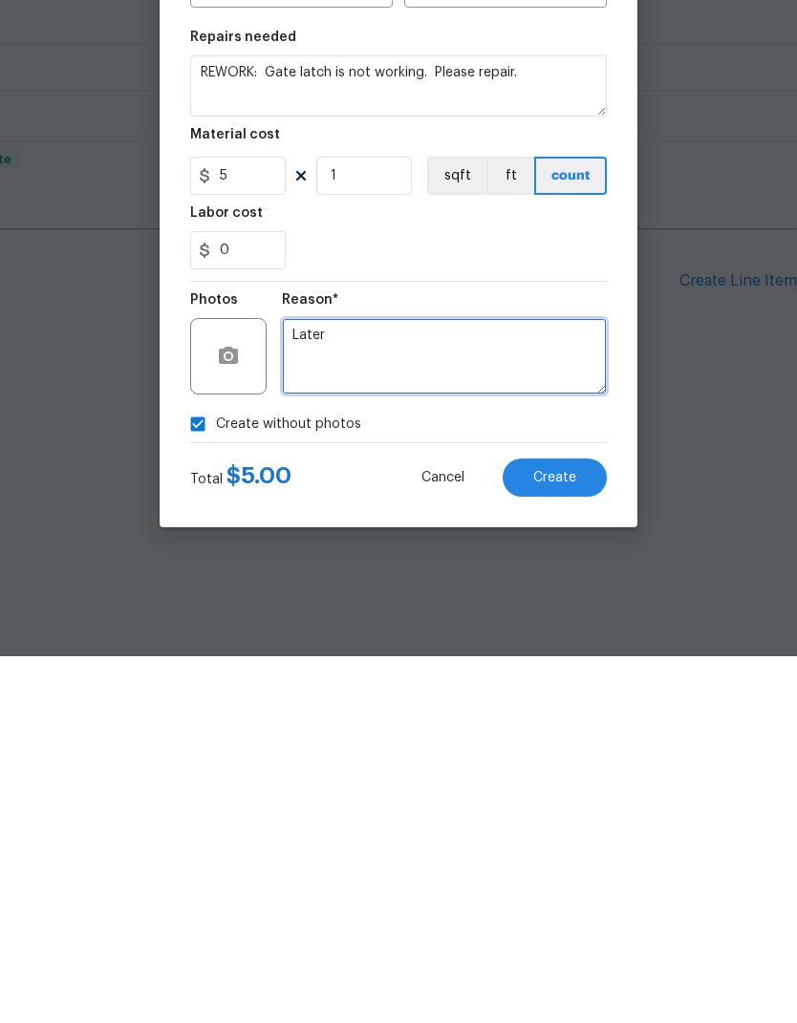
type textarea "Later"
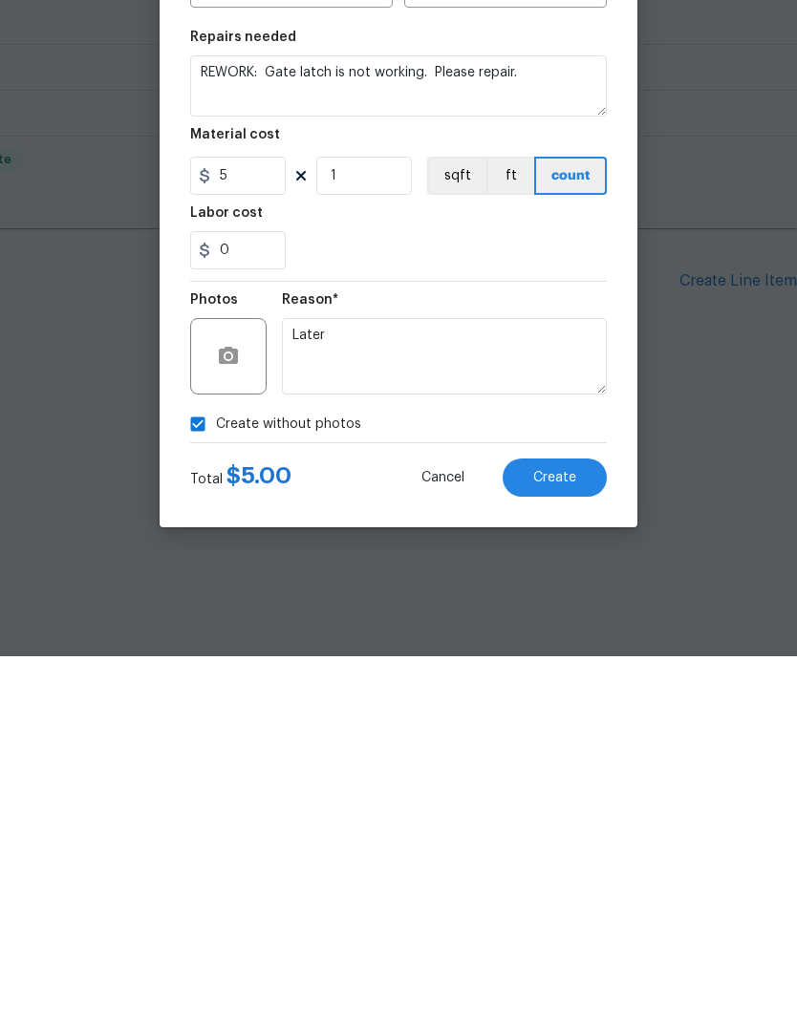
click at [592, 825] on button "Create" at bounding box center [554, 844] width 104 height 38
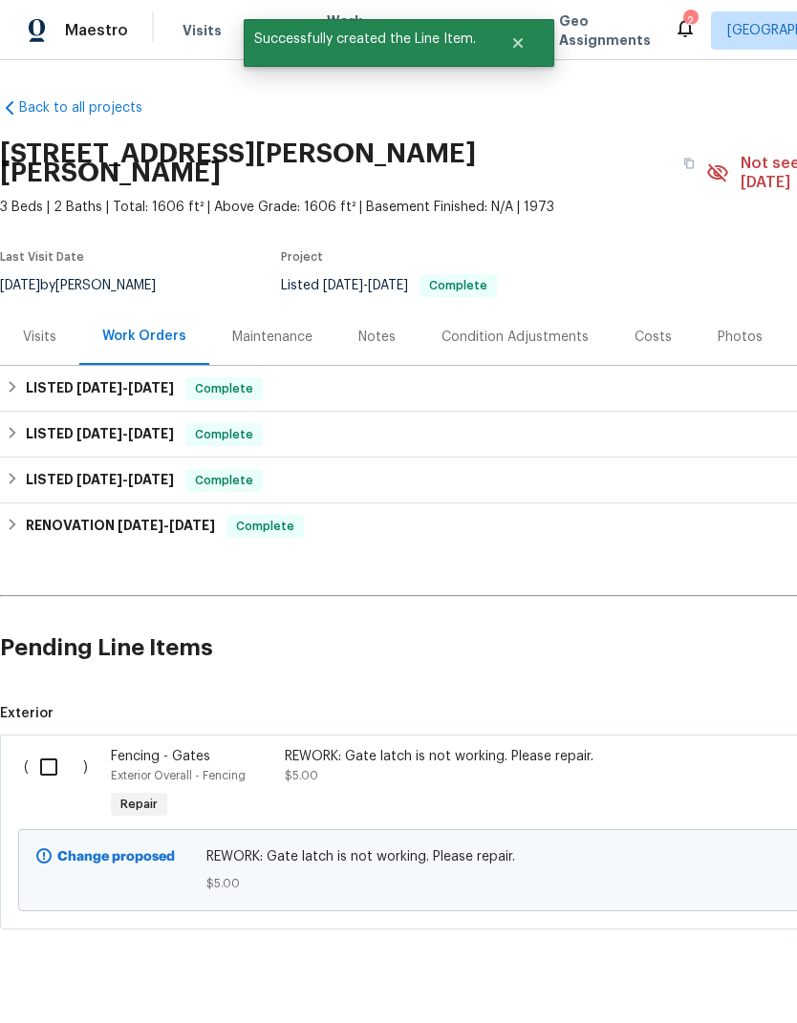
scroll to position [0, 0]
click at [55, 756] on input "checkbox" at bounding box center [56, 767] width 54 height 40
checkbox input "true"
click at [680, 980] on span "Create Work Order" at bounding box center [687, 976] width 127 height 24
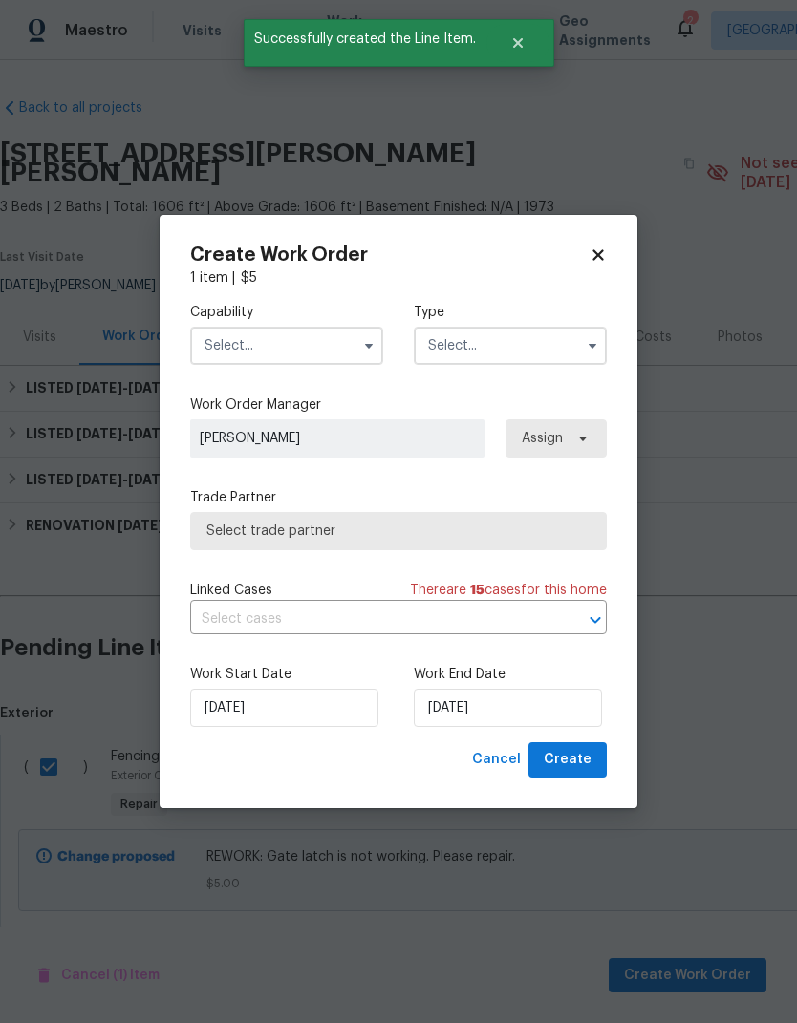
click at [214, 357] on input "text" at bounding box center [286, 346] width 193 height 38
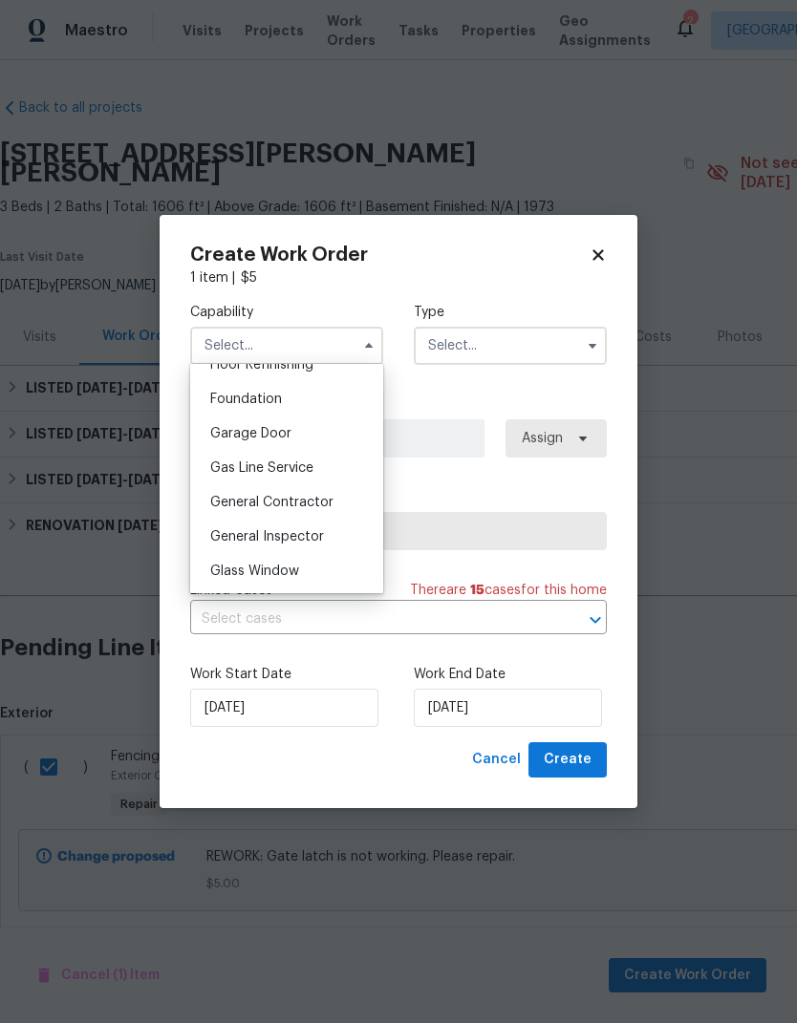
scroll to position [796, 0]
click at [210, 508] on span "General Contractor" at bounding box center [271, 503] width 123 height 13
type input "General Contractor"
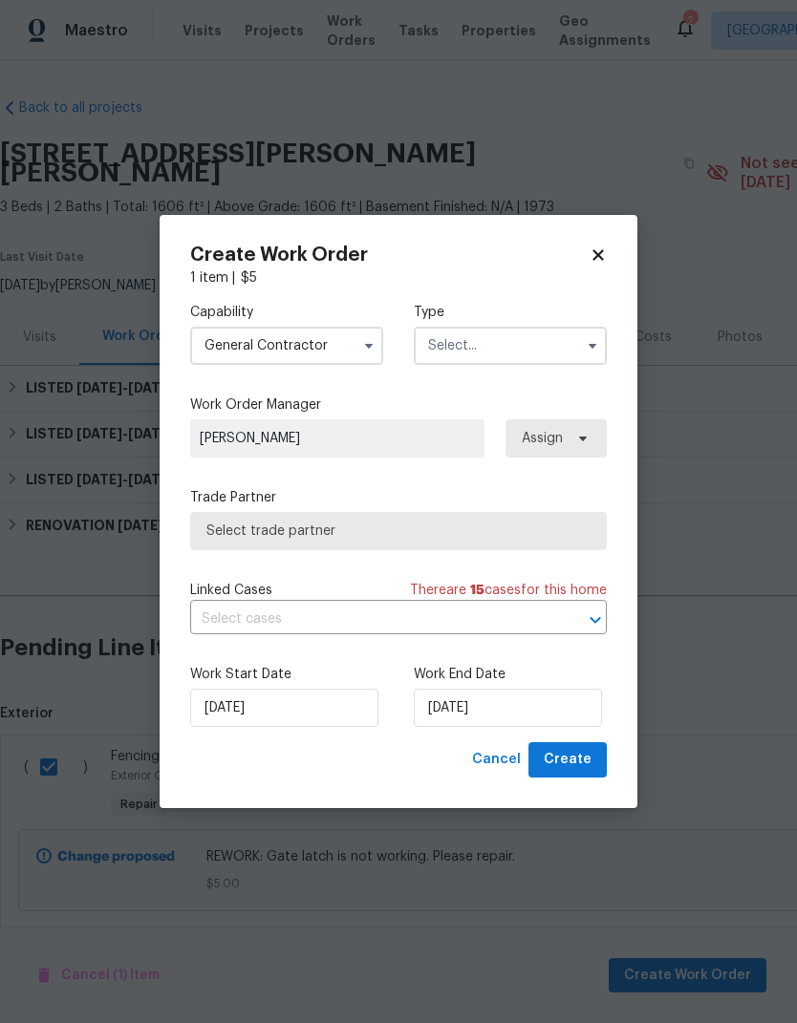
click at [559, 342] on input "text" at bounding box center [510, 346] width 193 height 38
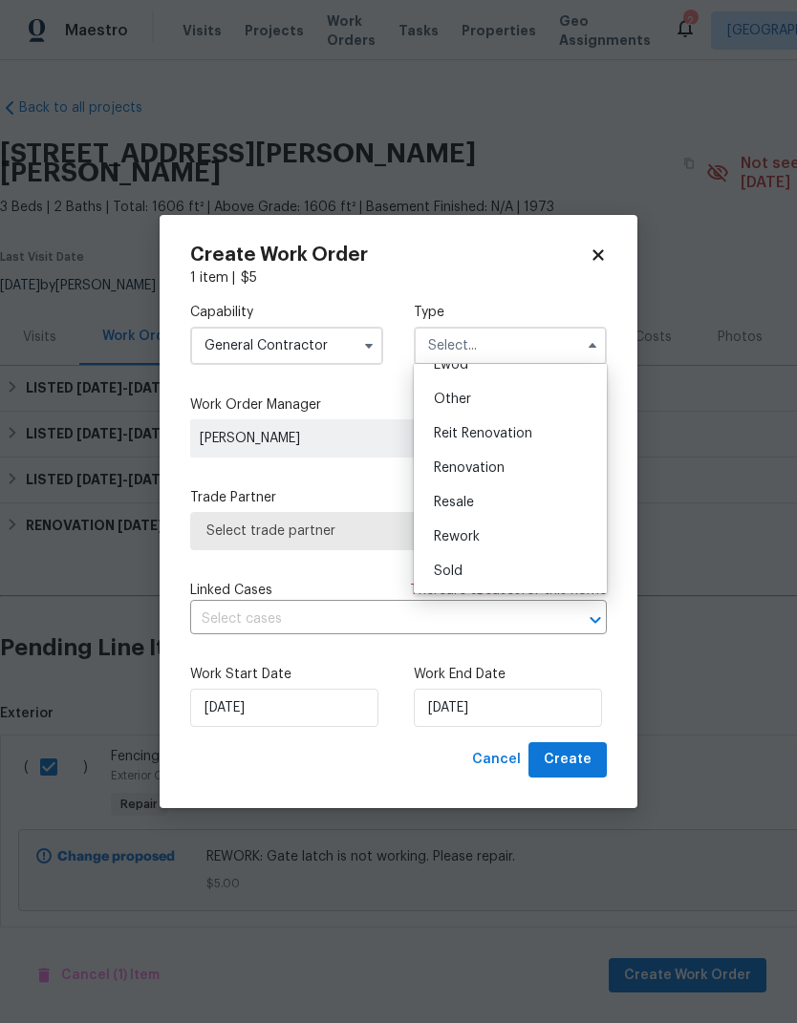
scroll to position [227, 0]
click at [551, 534] on div "Rework" at bounding box center [509, 537] width 183 height 34
type input "Rework"
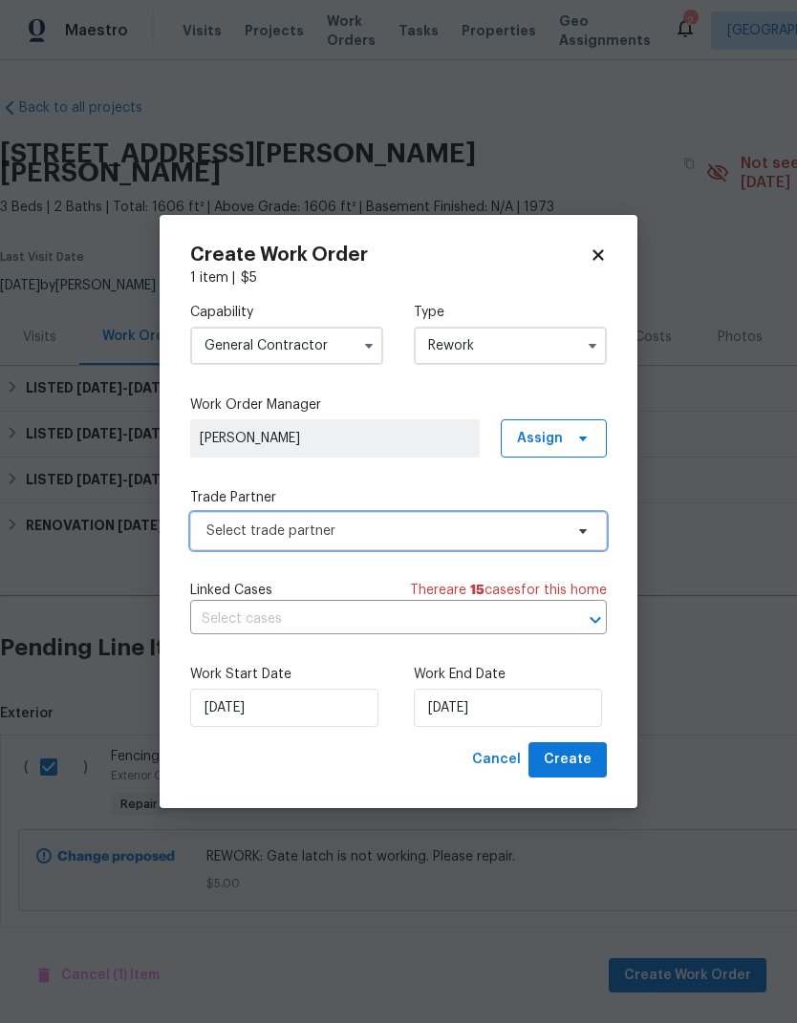
click at [236, 537] on span "Select trade partner" at bounding box center [384, 531] width 356 height 19
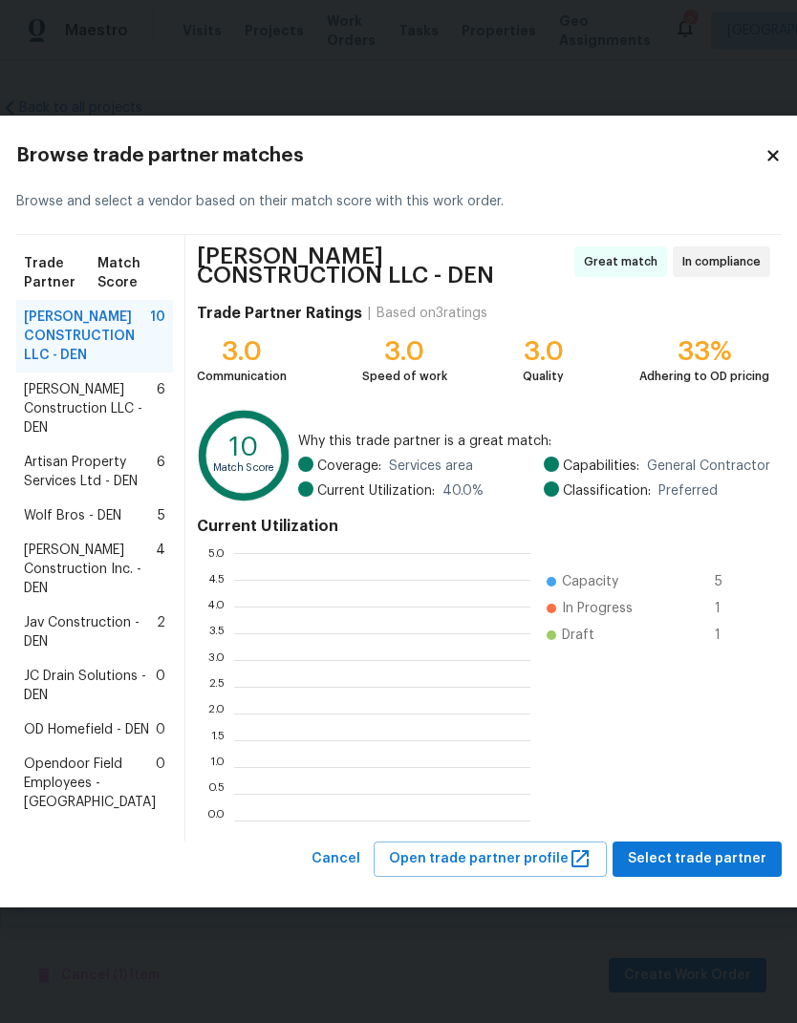
scroll to position [267, 296]
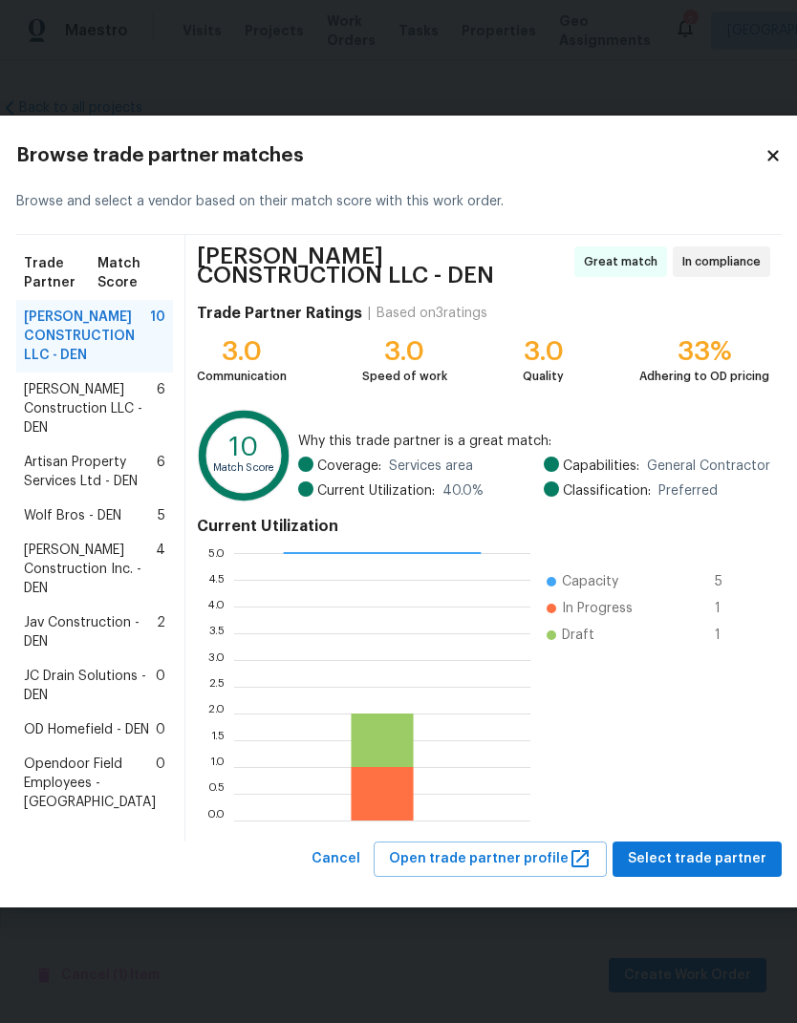
click at [49, 507] on div "Wolf Bros - DEN 5" at bounding box center [94, 516] width 157 height 34
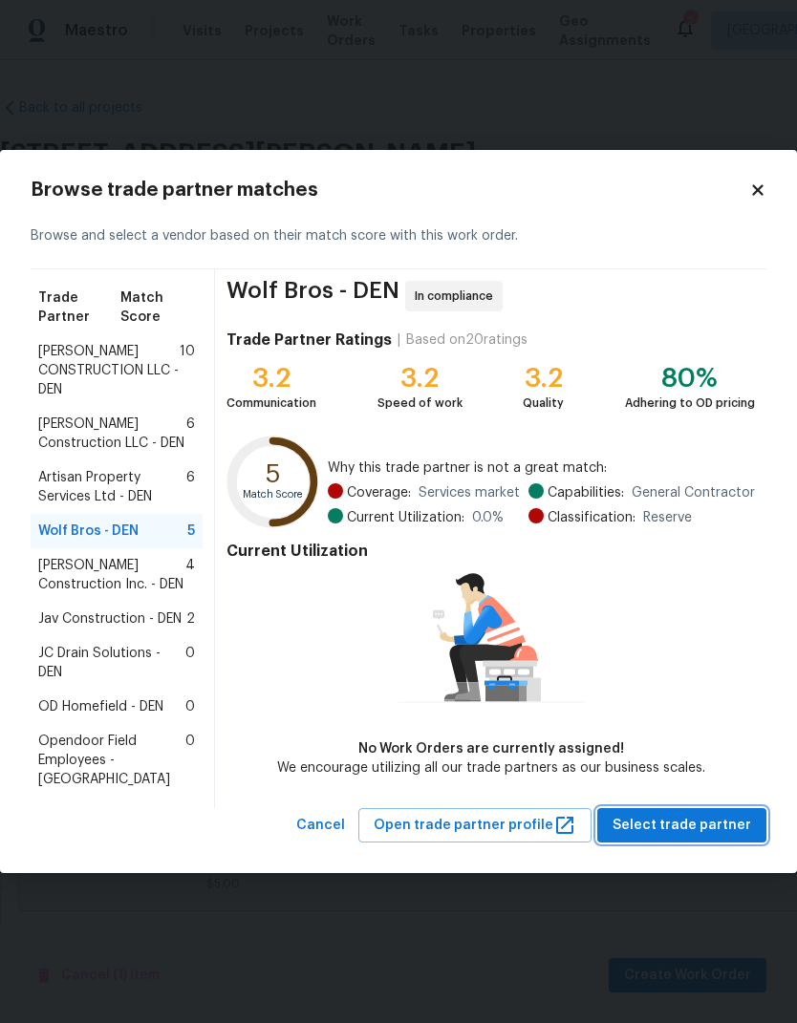
click at [709, 814] on span "Select trade partner" at bounding box center [681, 826] width 139 height 24
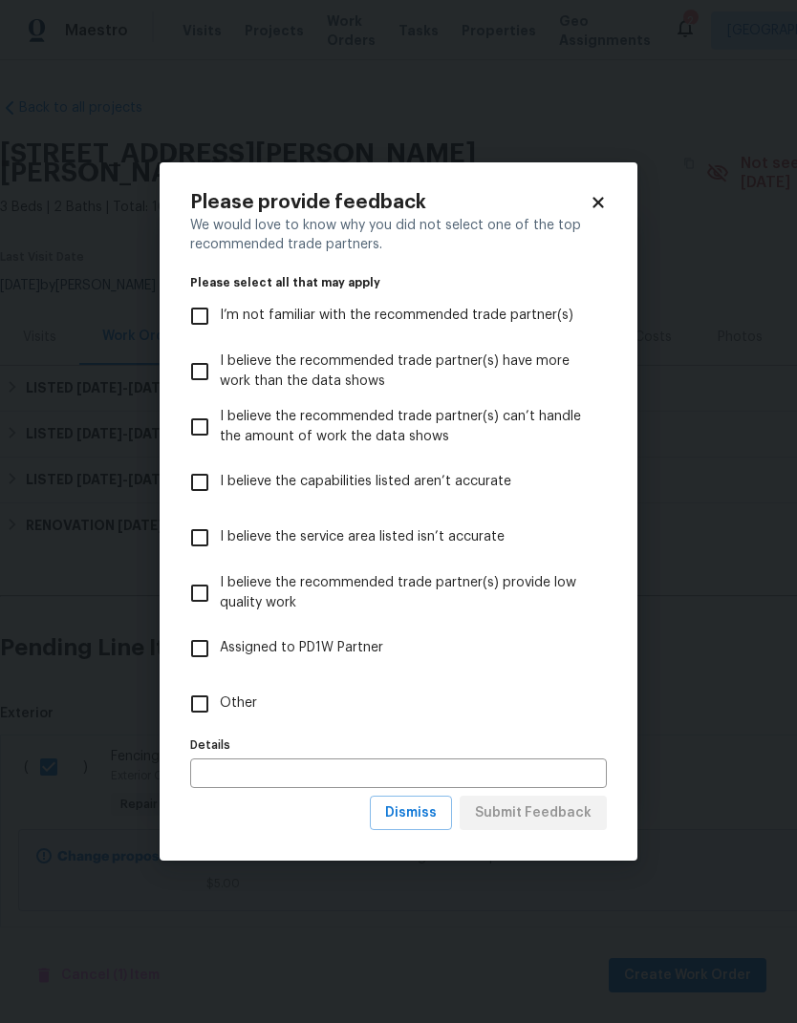
click at [209, 705] on input "Other" at bounding box center [200, 704] width 40 height 40
checkbox input "true"
click at [580, 809] on span "Submit Feedback" at bounding box center [533, 813] width 117 height 24
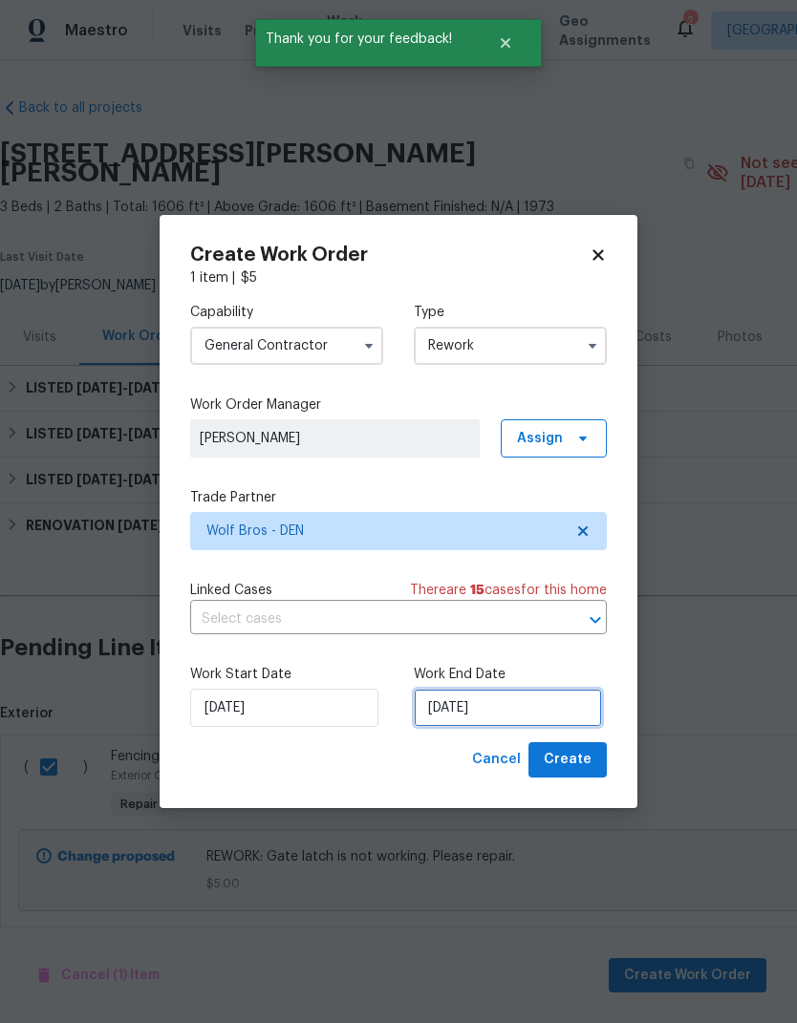
click at [553, 704] on input "[DATE]" at bounding box center [508, 708] width 188 height 38
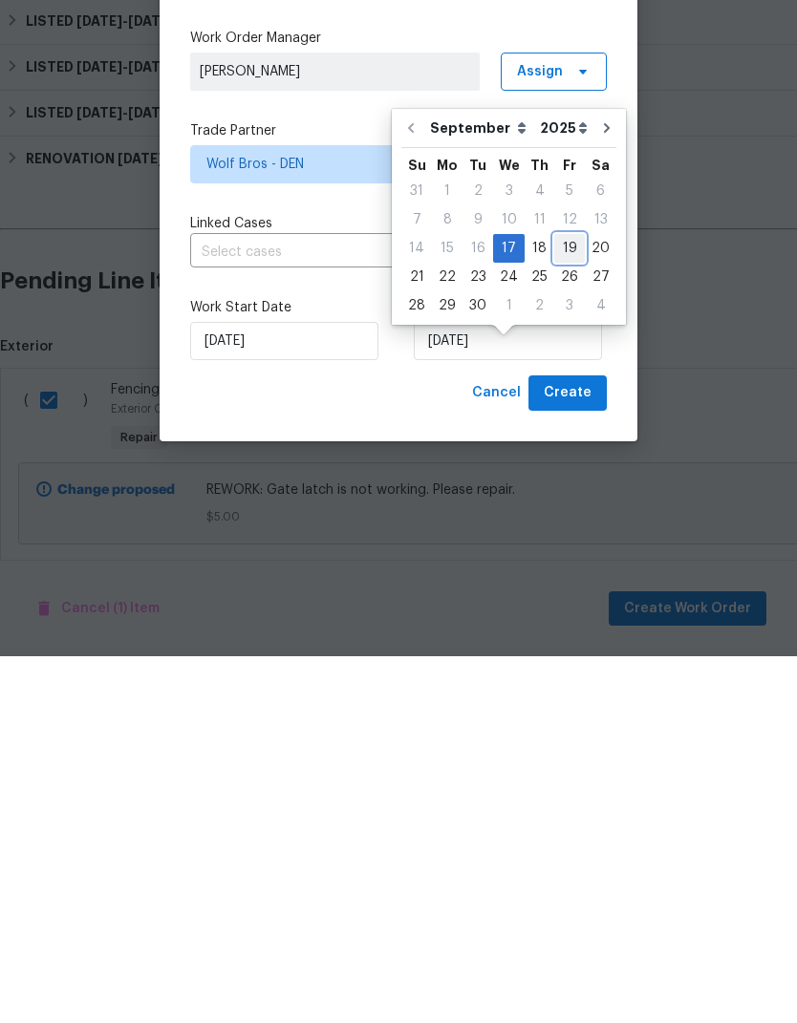
click at [561, 602] on div "19" at bounding box center [569, 615] width 31 height 27
type input "[DATE]"
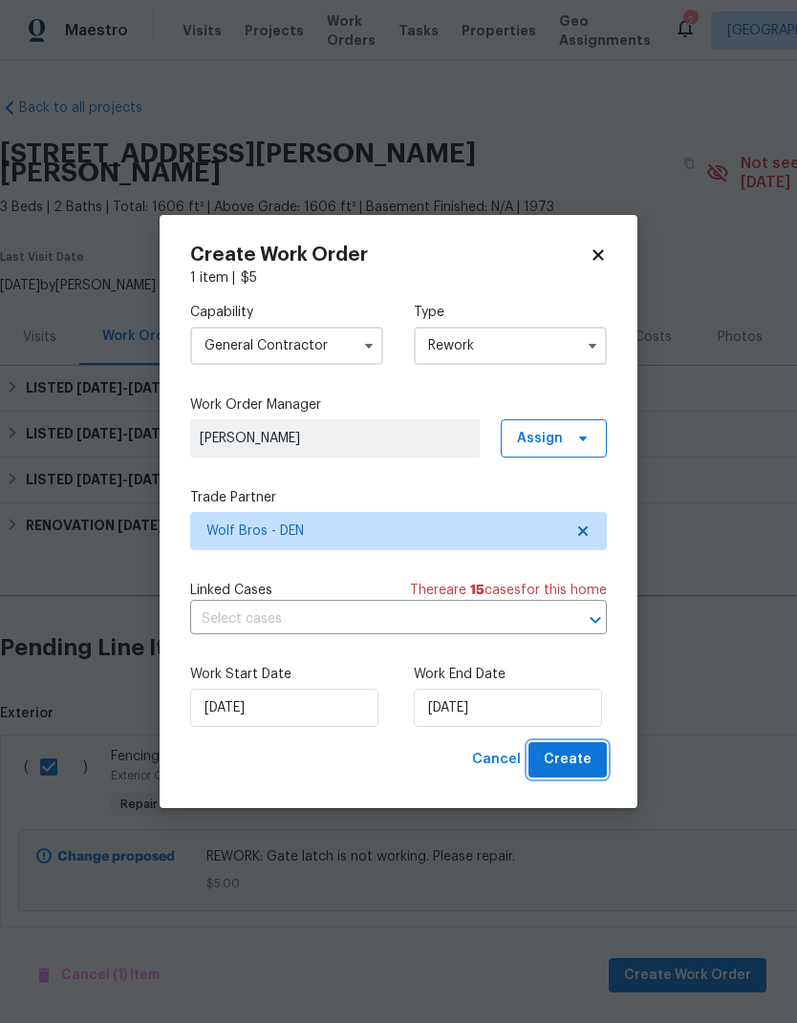
click at [579, 758] on span "Create" at bounding box center [568, 760] width 48 height 24
click at [588, 749] on div "Cancel Create" at bounding box center [535, 759] width 142 height 35
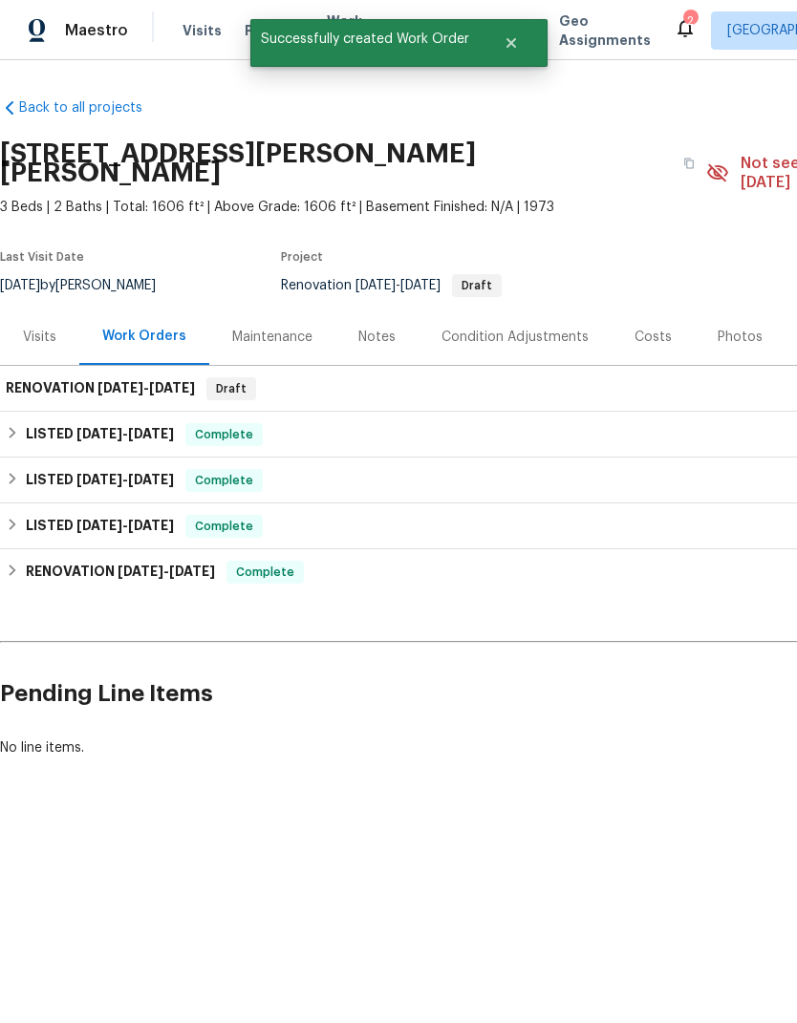
scroll to position [0, 0]
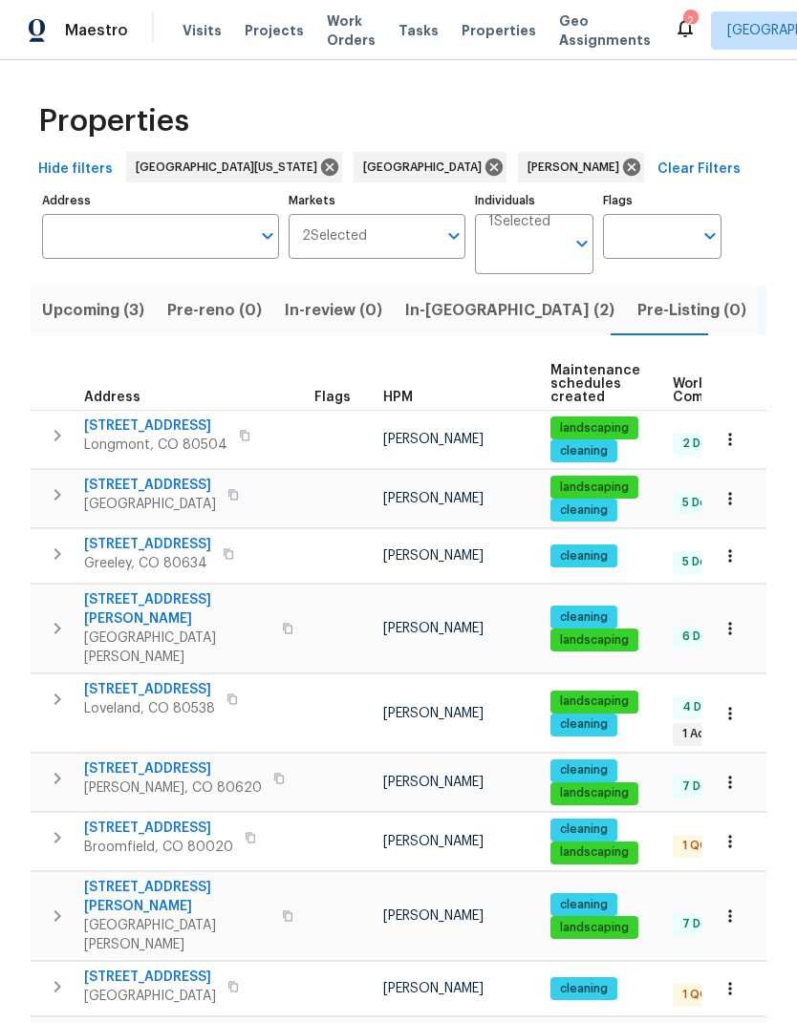
click at [113, 480] on span "[STREET_ADDRESS]" at bounding box center [150, 485] width 132 height 19
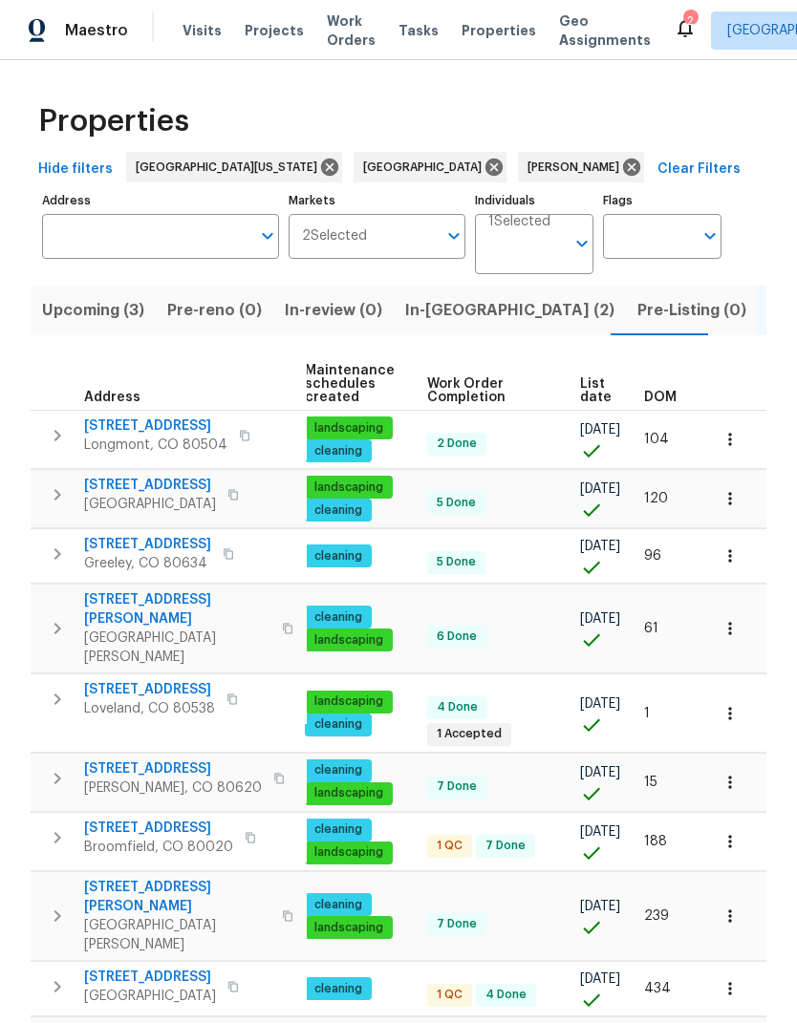
scroll to position [0, 246]
click at [596, 395] on span "List date" at bounding box center [596, 390] width 32 height 27
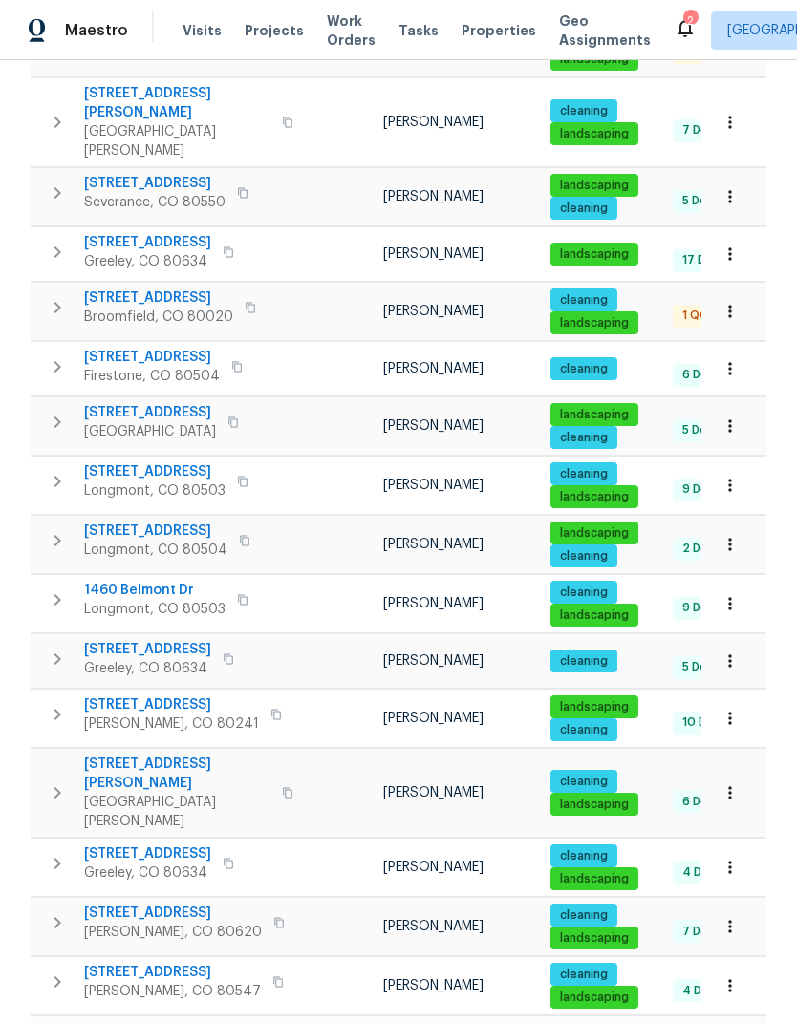
scroll to position [446, 0]
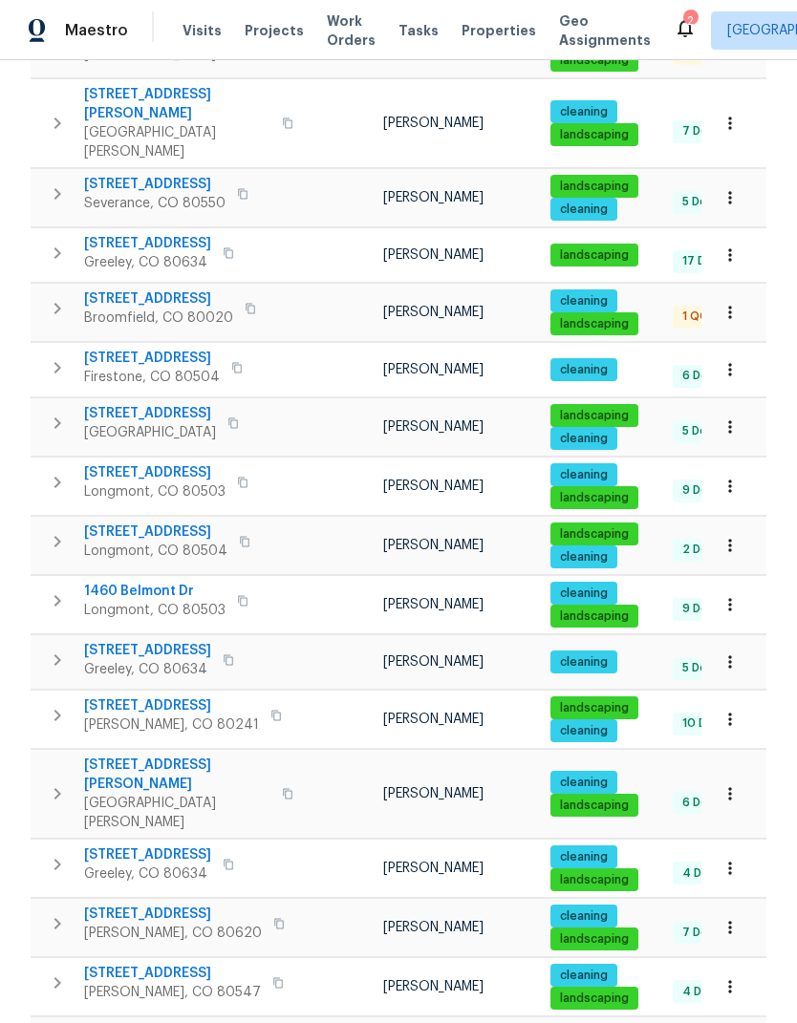
click at [103, 715] on span "Thornton, CO 80241" at bounding box center [171, 724] width 175 height 19
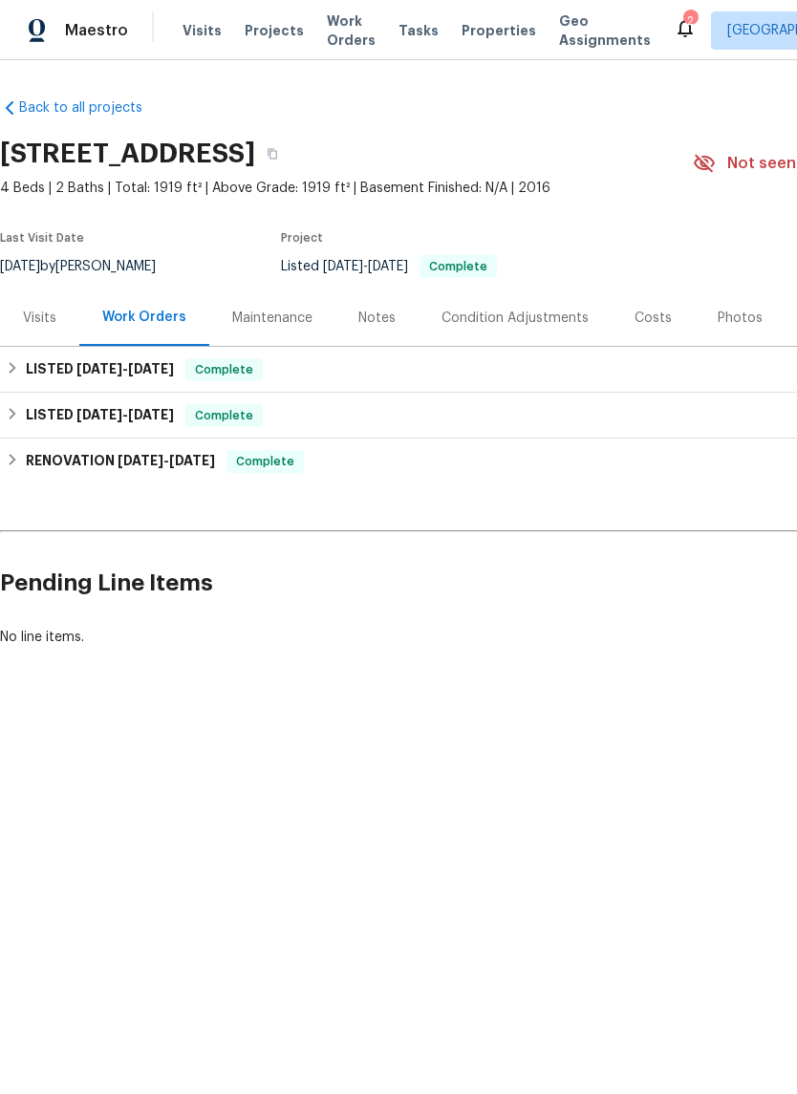
click at [48, 328] on div "Visits" at bounding box center [39, 317] width 79 height 56
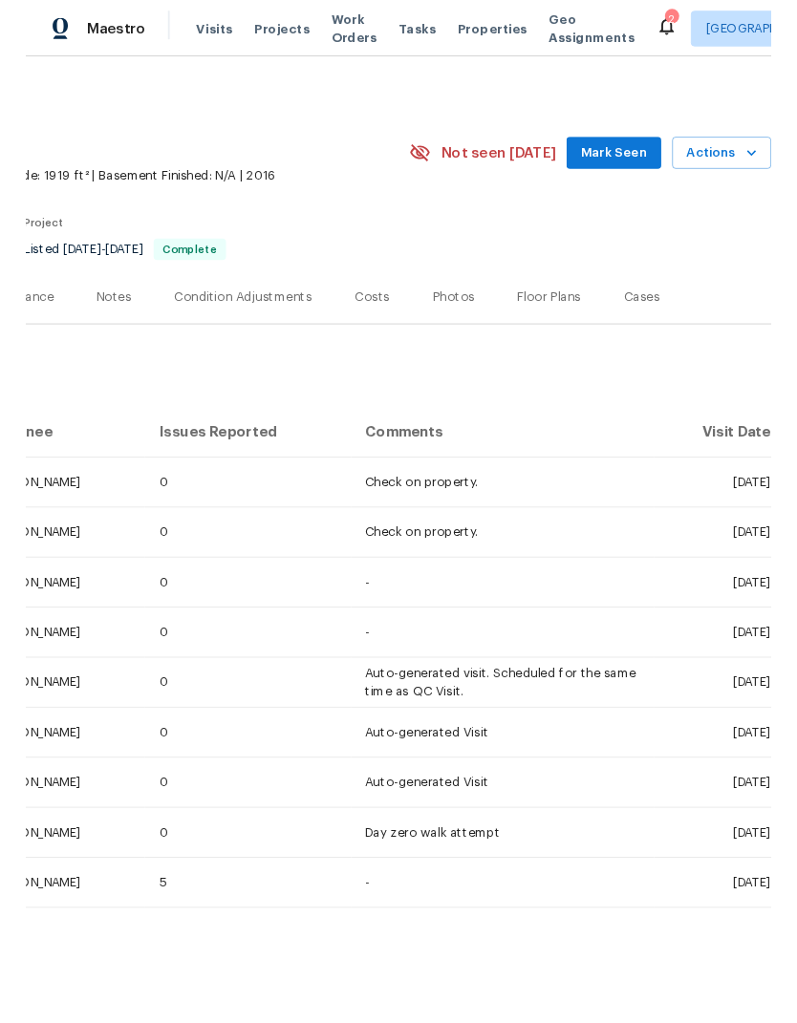
scroll to position [0, 283]
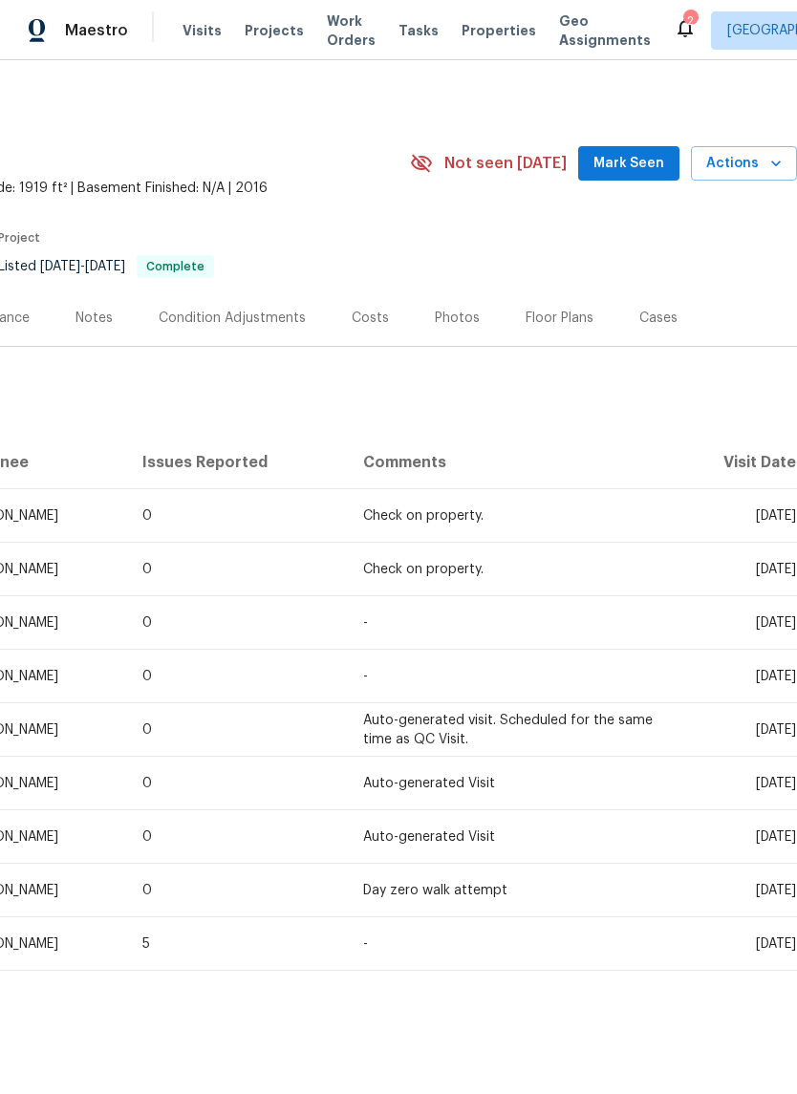
click at [745, 168] on span "Actions" at bounding box center [743, 164] width 75 height 24
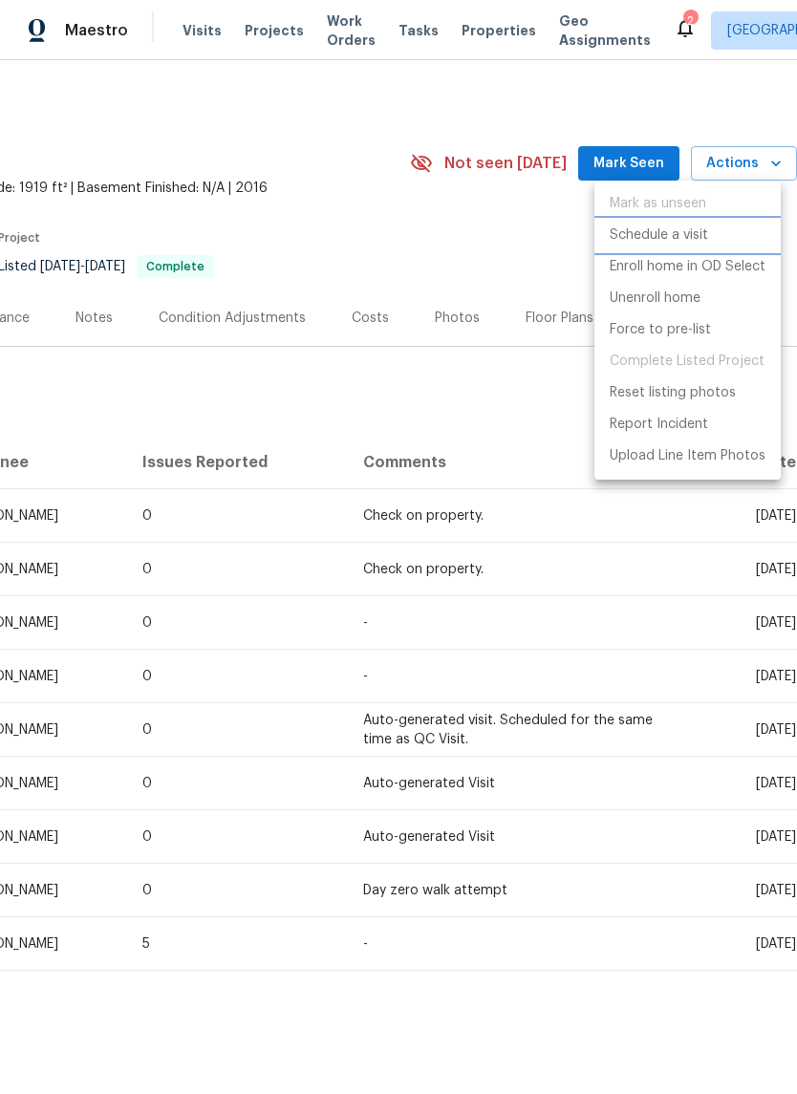
click at [725, 238] on li "Schedule a visit" at bounding box center [687, 236] width 186 height 32
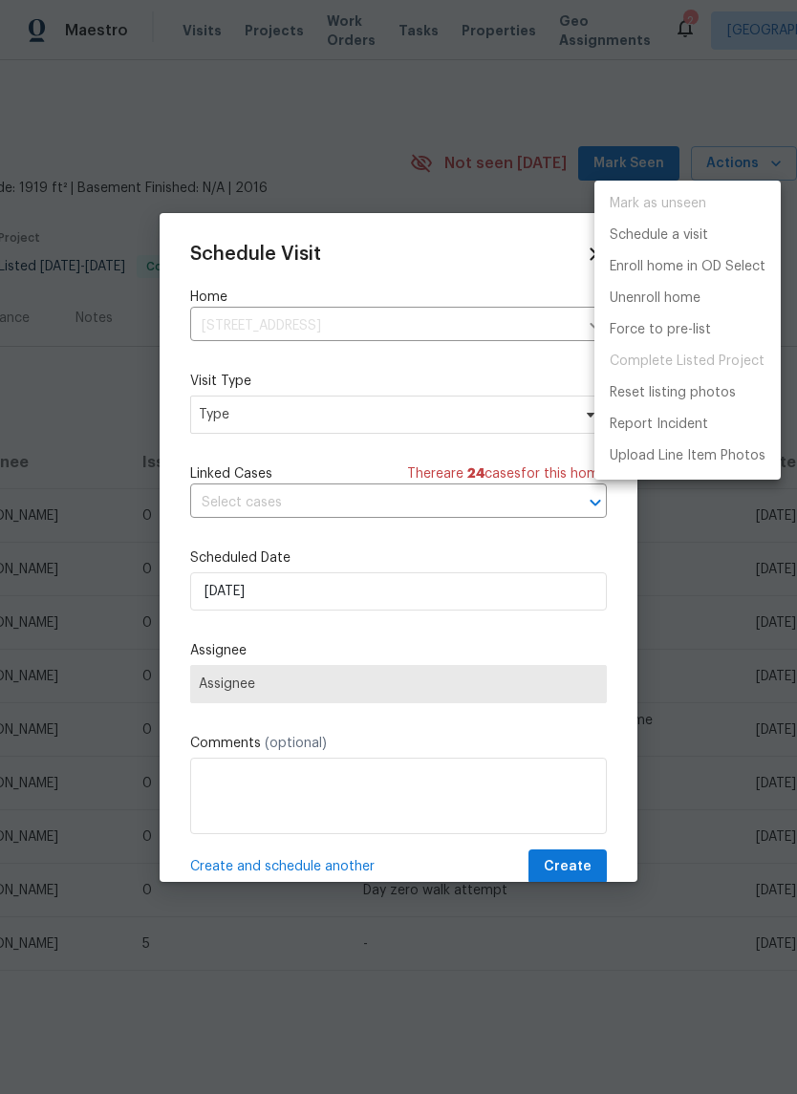
click at [213, 412] on div at bounding box center [398, 547] width 797 height 1094
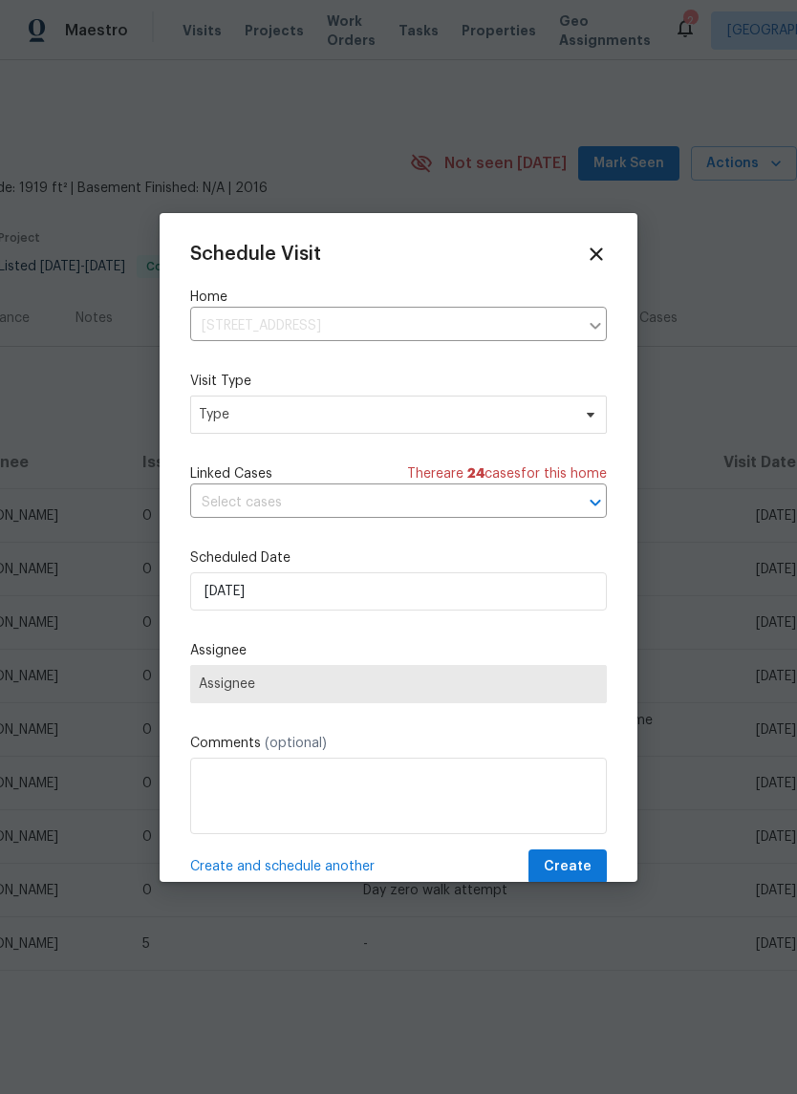
click at [213, 411] on div "Mark as unseen Schedule a visit Enroll home in OD Select Unenroll home Force to…" at bounding box center [398, 547] width 797 height 1094
click at [230, 419] on span "Type" at bounding box center [385, 414] width 372 height 19
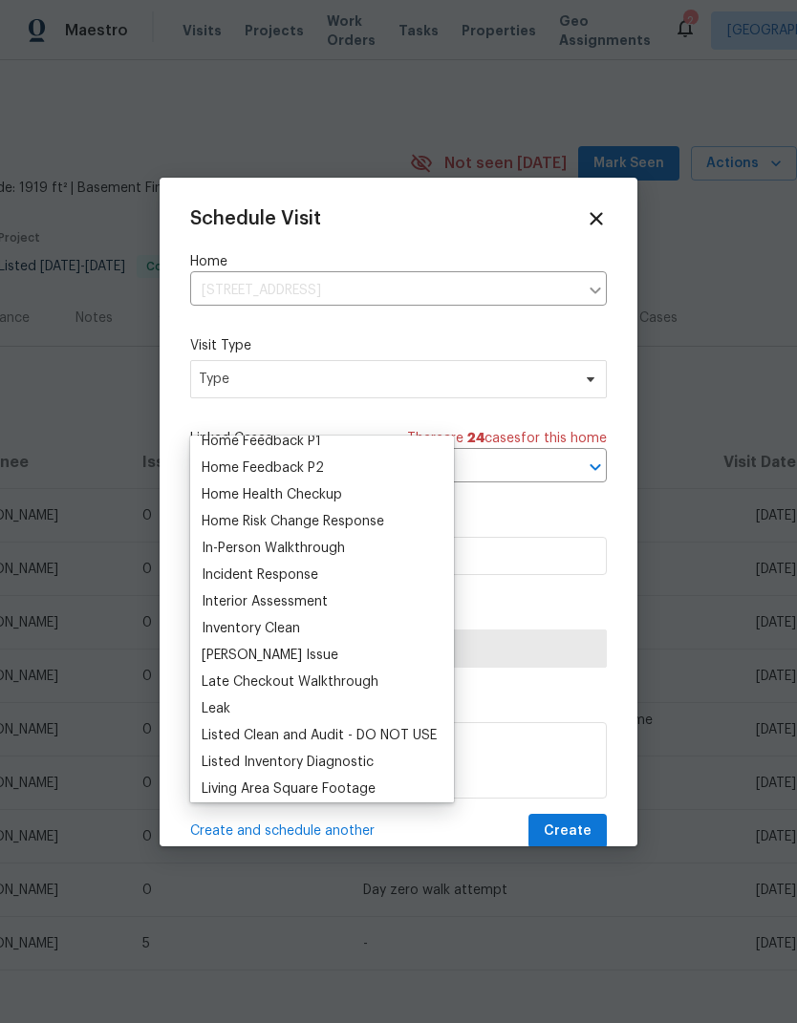
scroll to position [647, 0]
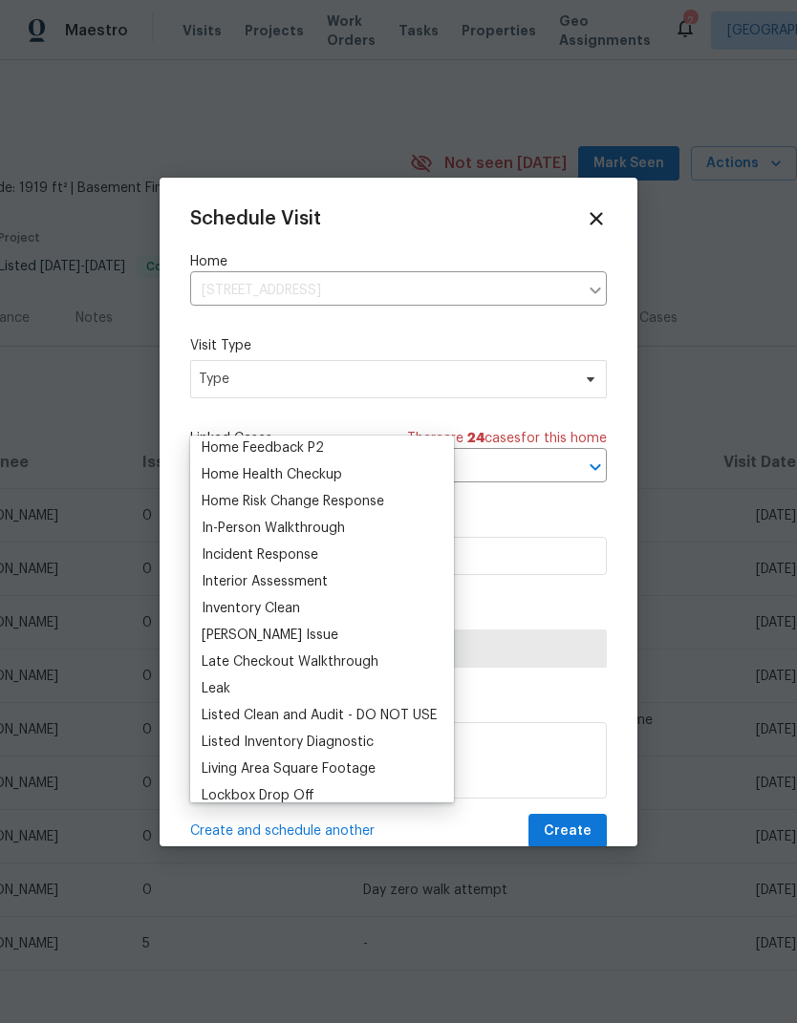
click at [214, 607] on div "Inventory Clean" at bounding box center [251, 608] width 98 height 19
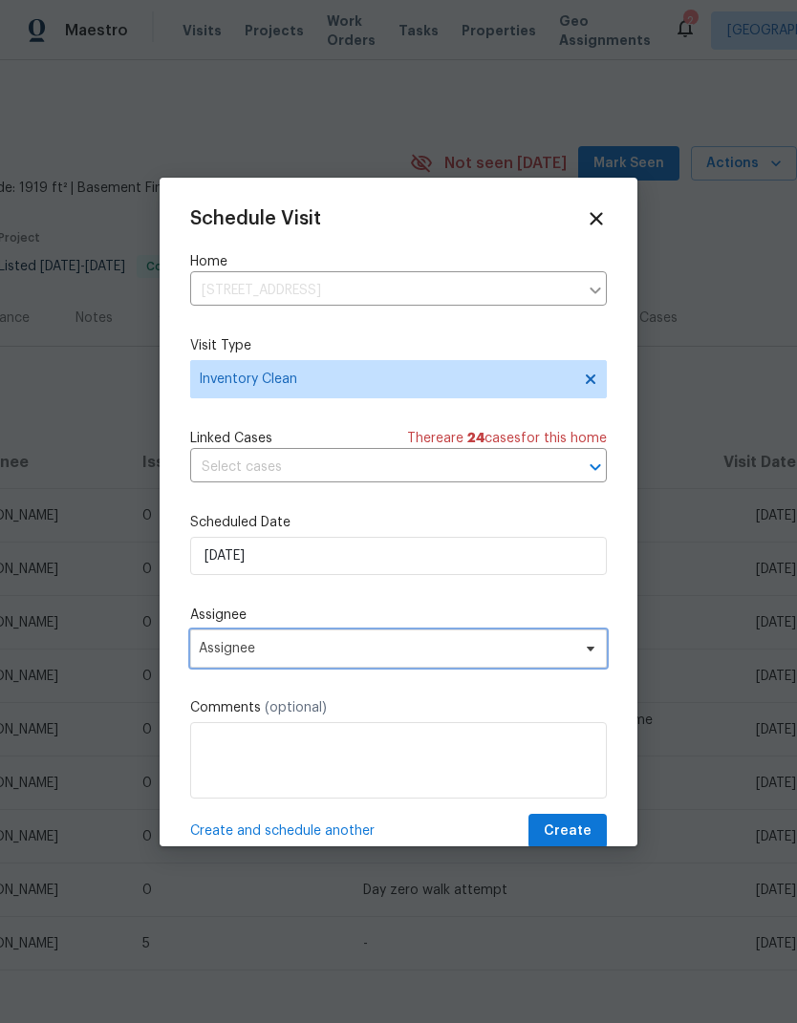
click at [225, 651] on span "Assignee" at bounding box center [386, 648] width 374 height 15
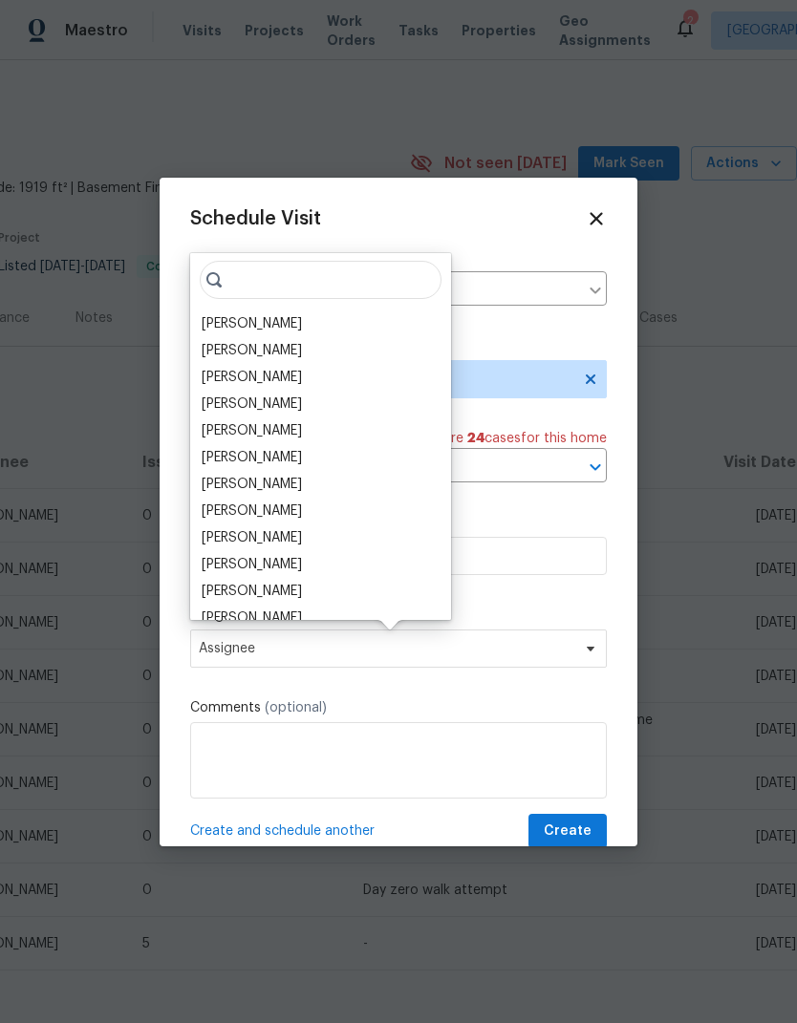
click at [225, 328] on div "[PERSON_NAME]" at bounding box center [252, 323] width 100 height 19
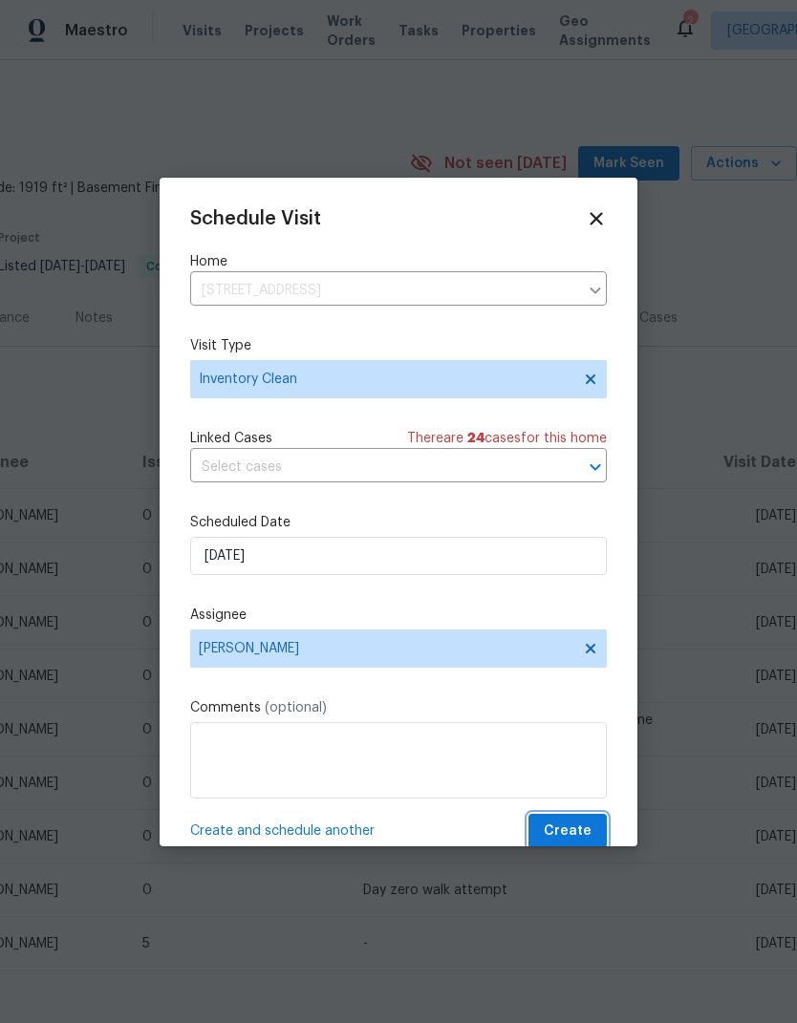
click at [596, 829] on button "Create" at bounding box center [567, 831] width 78 height 35
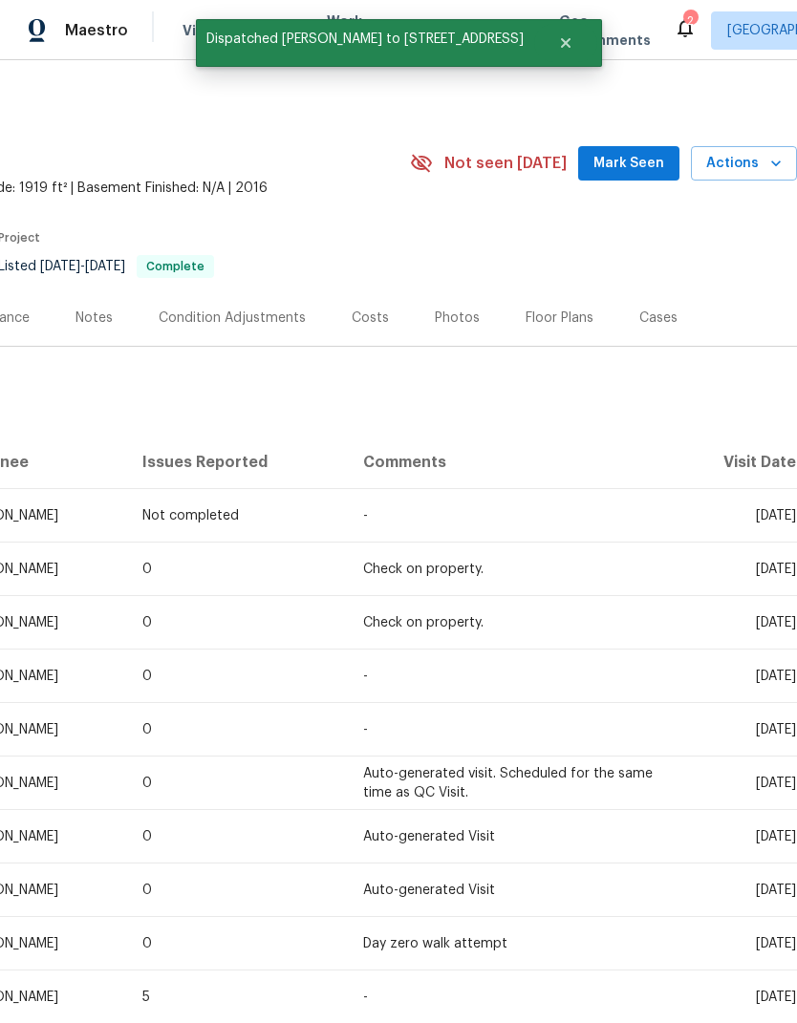
scroll to position [0, 283]
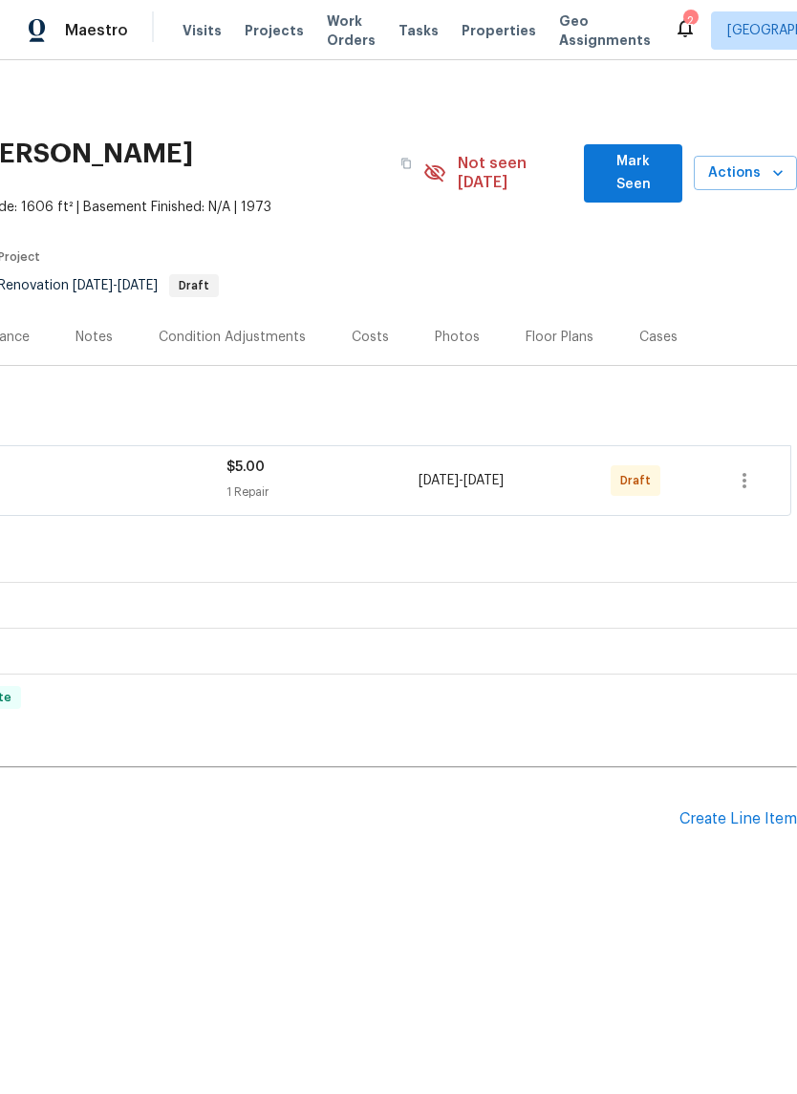
scroll to position [0, 283]
click at [758, 463] on button "button" at bounding box center [744, 481] width 46 height 46
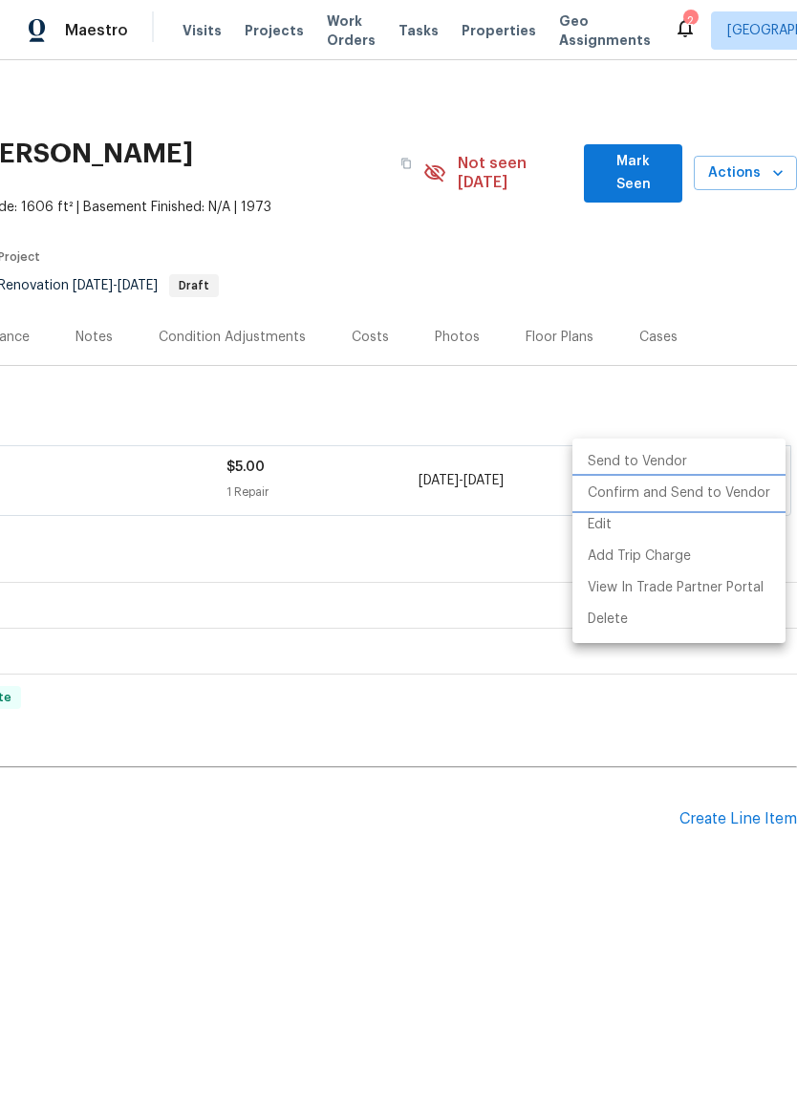
click at [758, 500] on li "Confirm and Send to Vendor" at bounding box center [678, 494] width 213 height 32
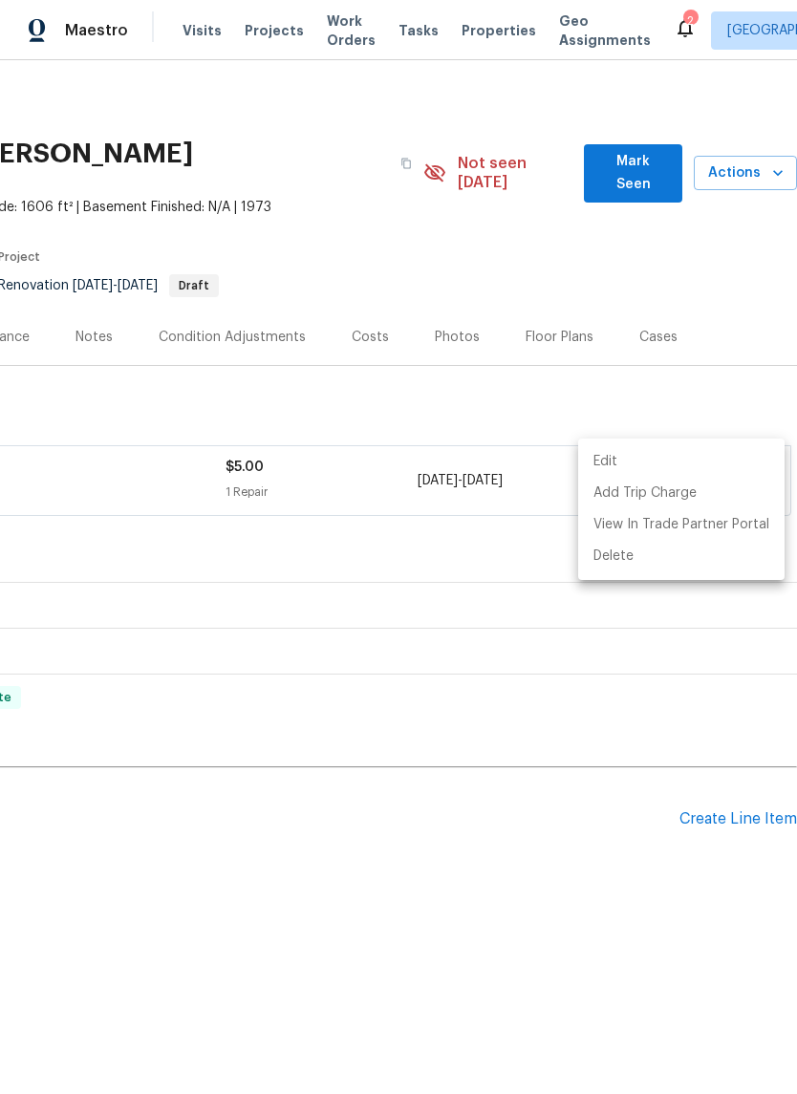
click at [642, 897] on div at bounding box center [398, 547] width 797 height 1094
